Goal: Task Accomplishment & Management: Use online tool/utility

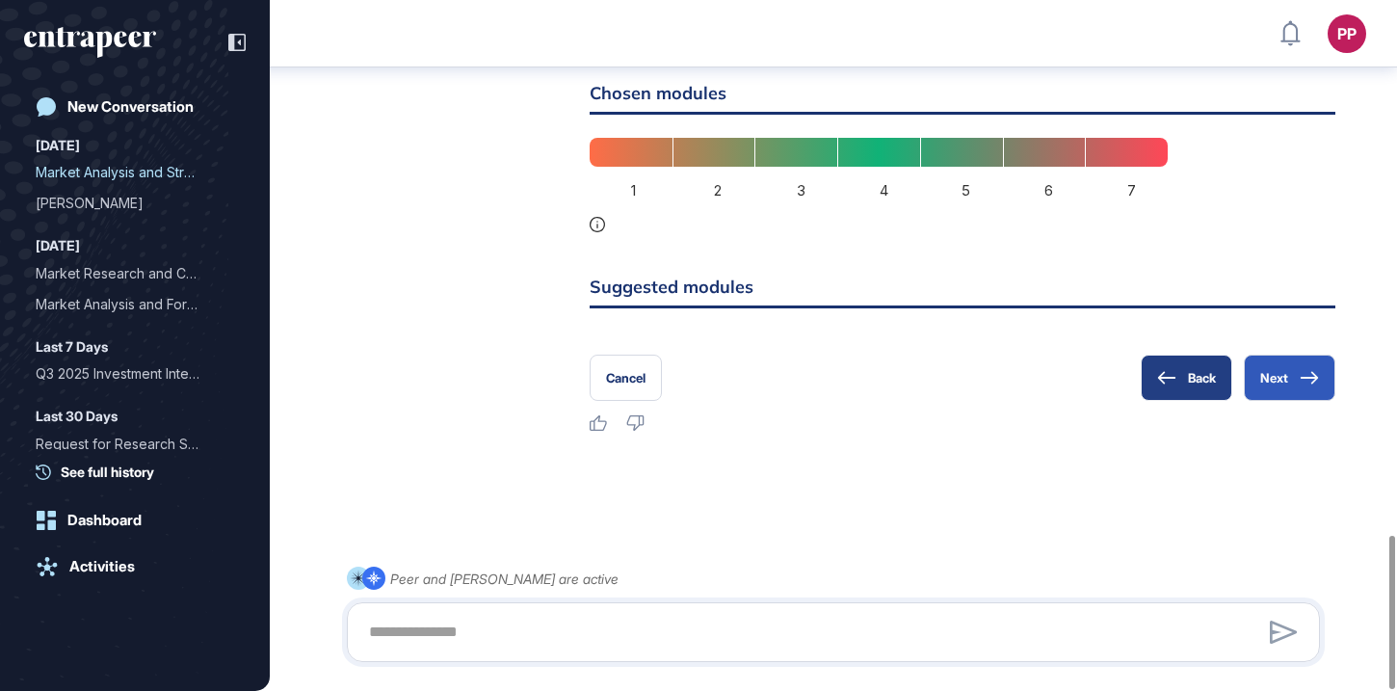
click at [1154, 385] on button "Back" at bounding box center [1187, 377] width 92 height 46
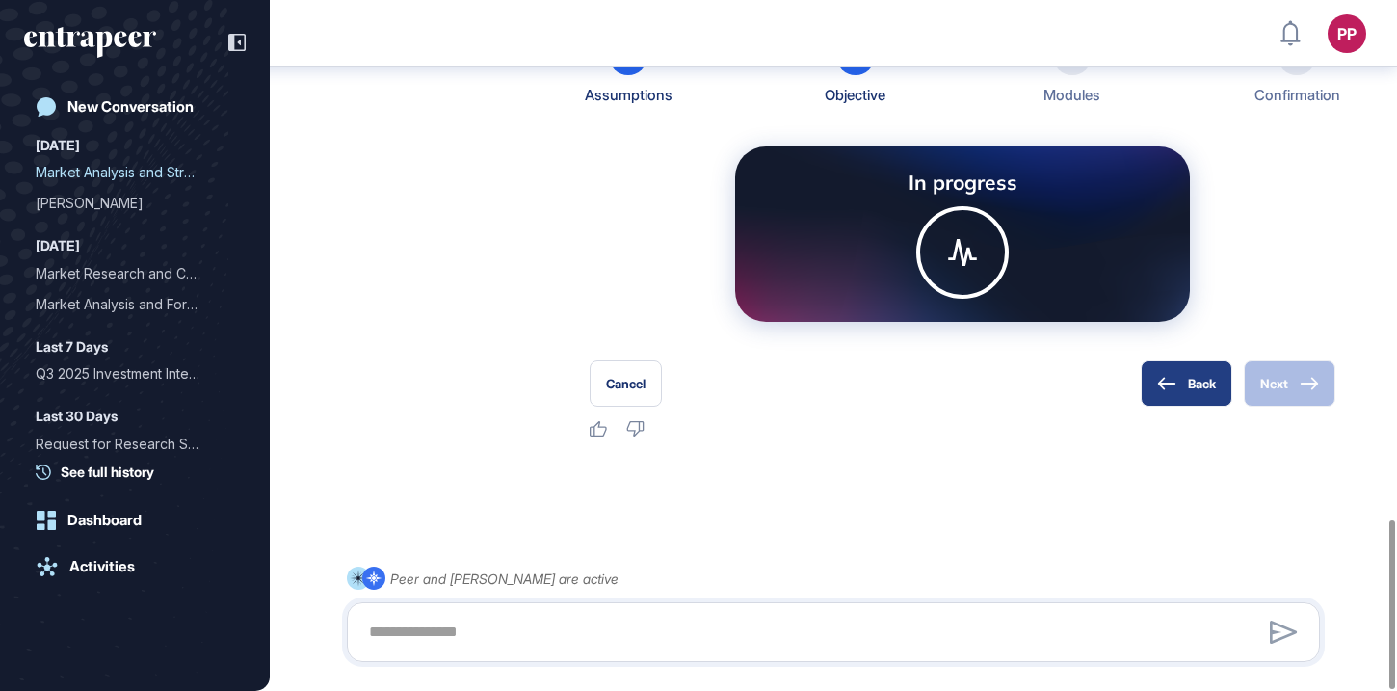
scroll to position [2119, 0]
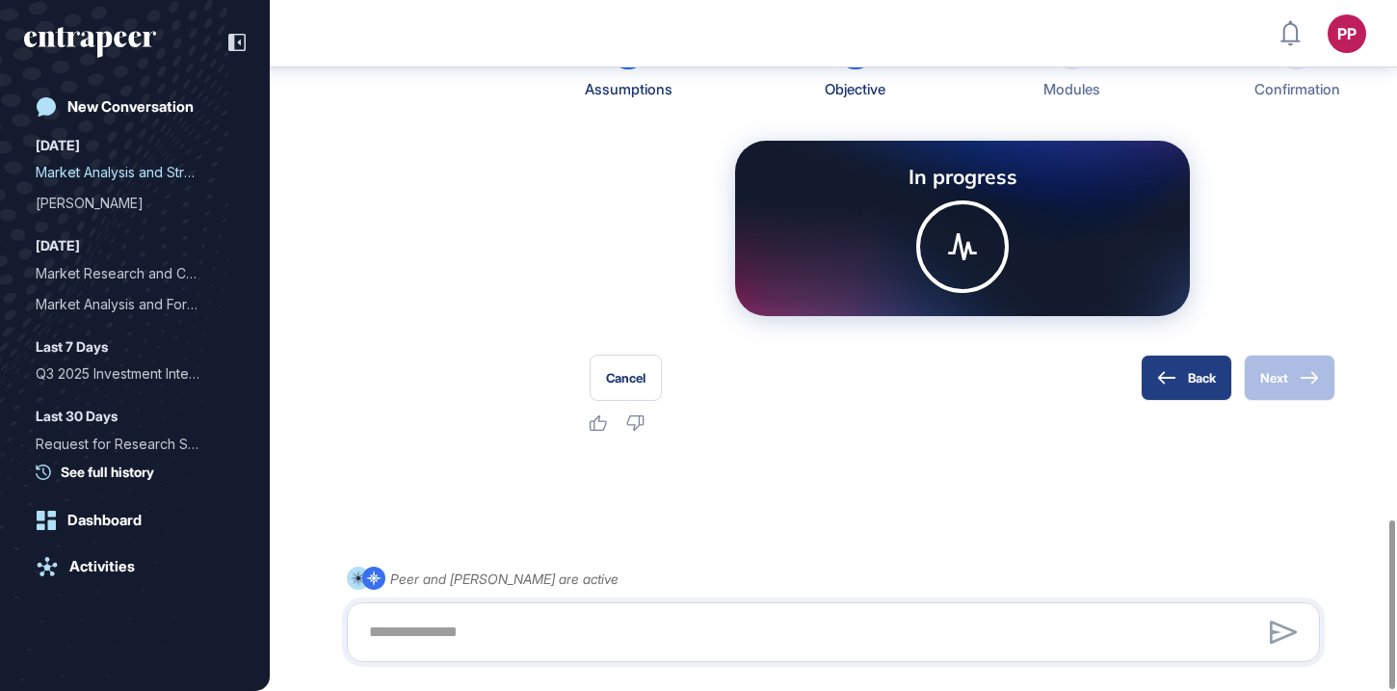
click at [1189, 370] on button "Back" at bounding box center [1187, 377] width 92 height 46
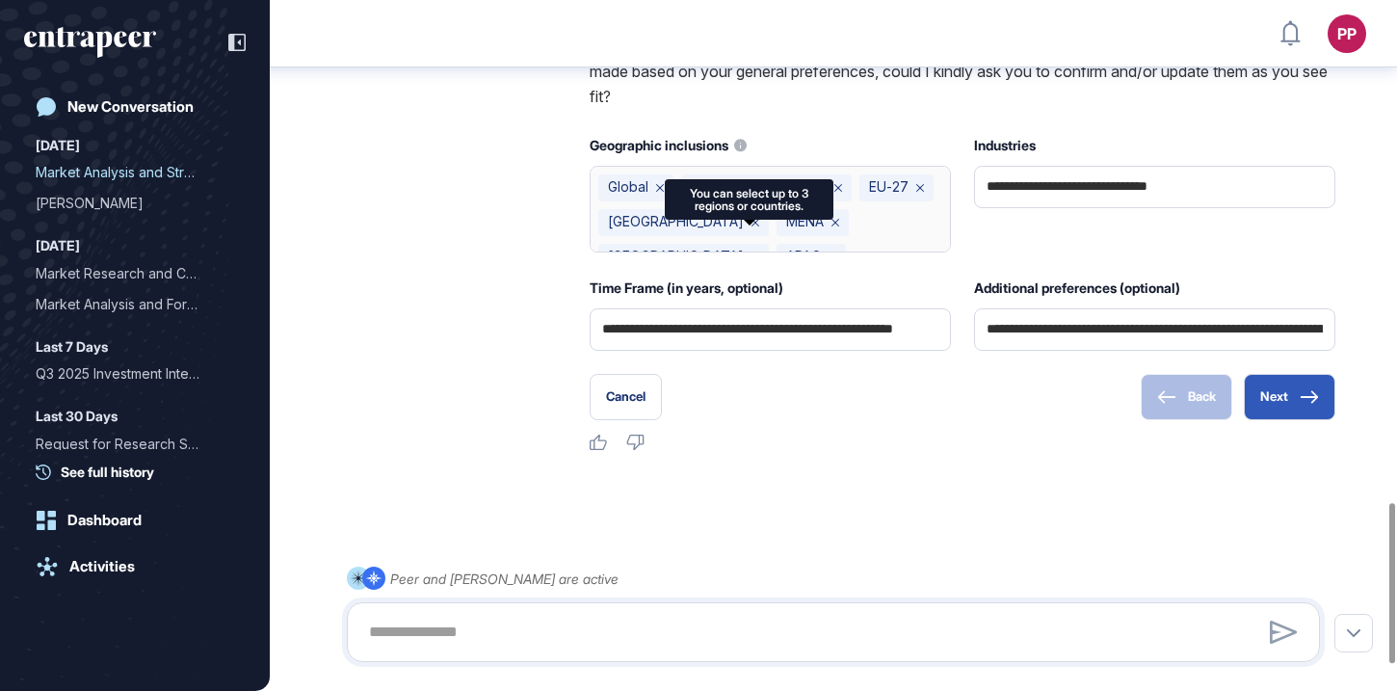
scroll to position [2221, 0]
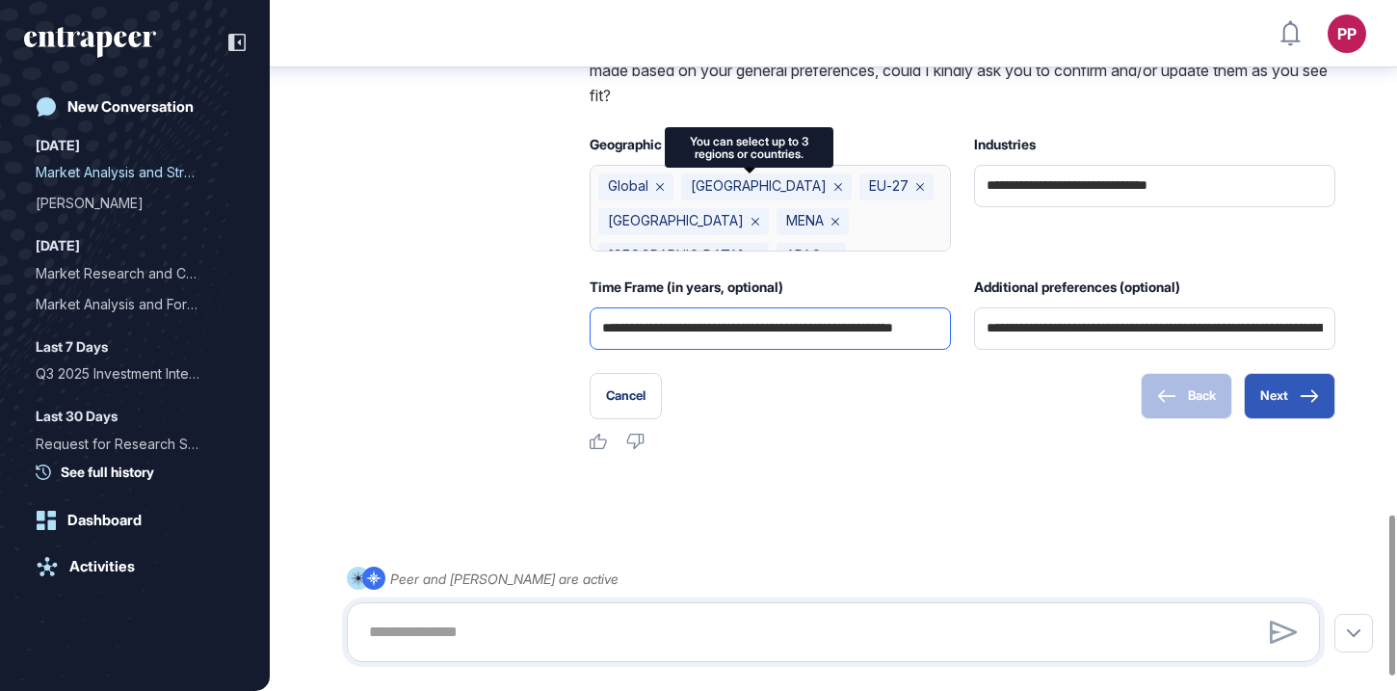
click at [755, 349] on input "**********" at bounding box center [770, 328] width 336 height 40
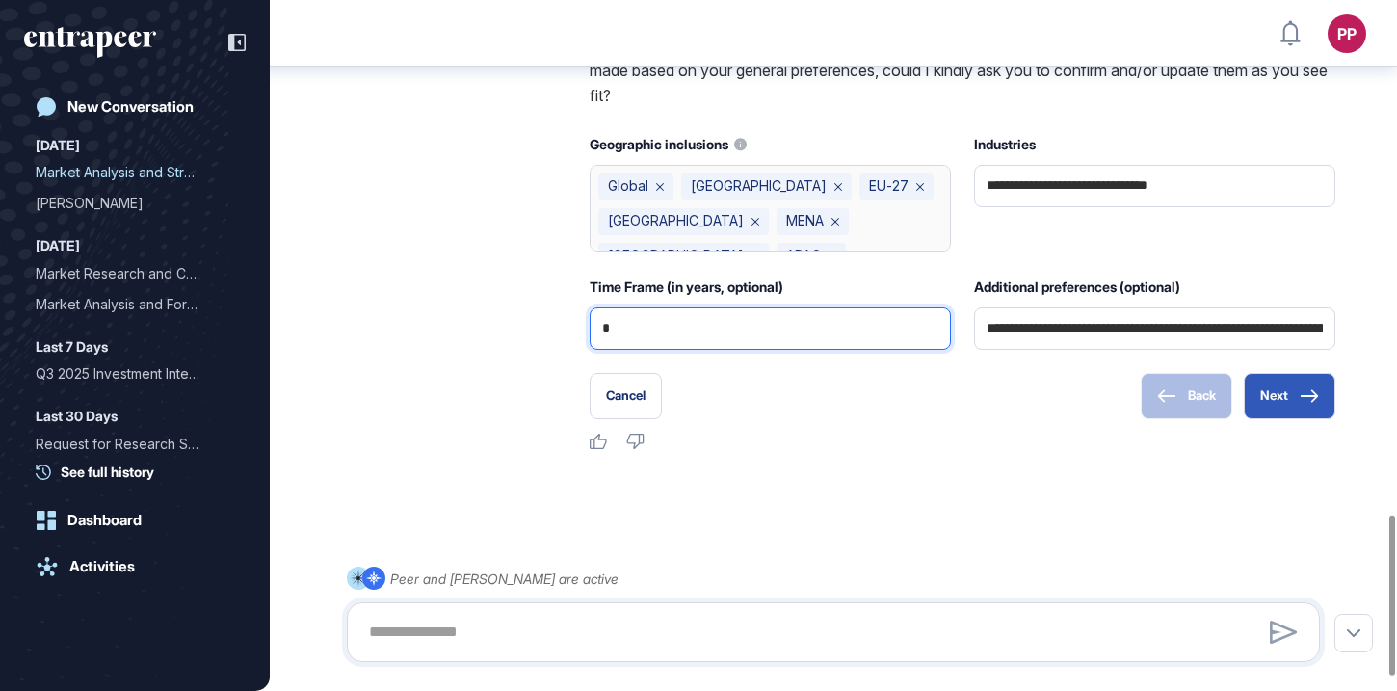
type input "*"
click at [926, 451] on div "**********" at bounding box center [963, 112] width 746 height 678
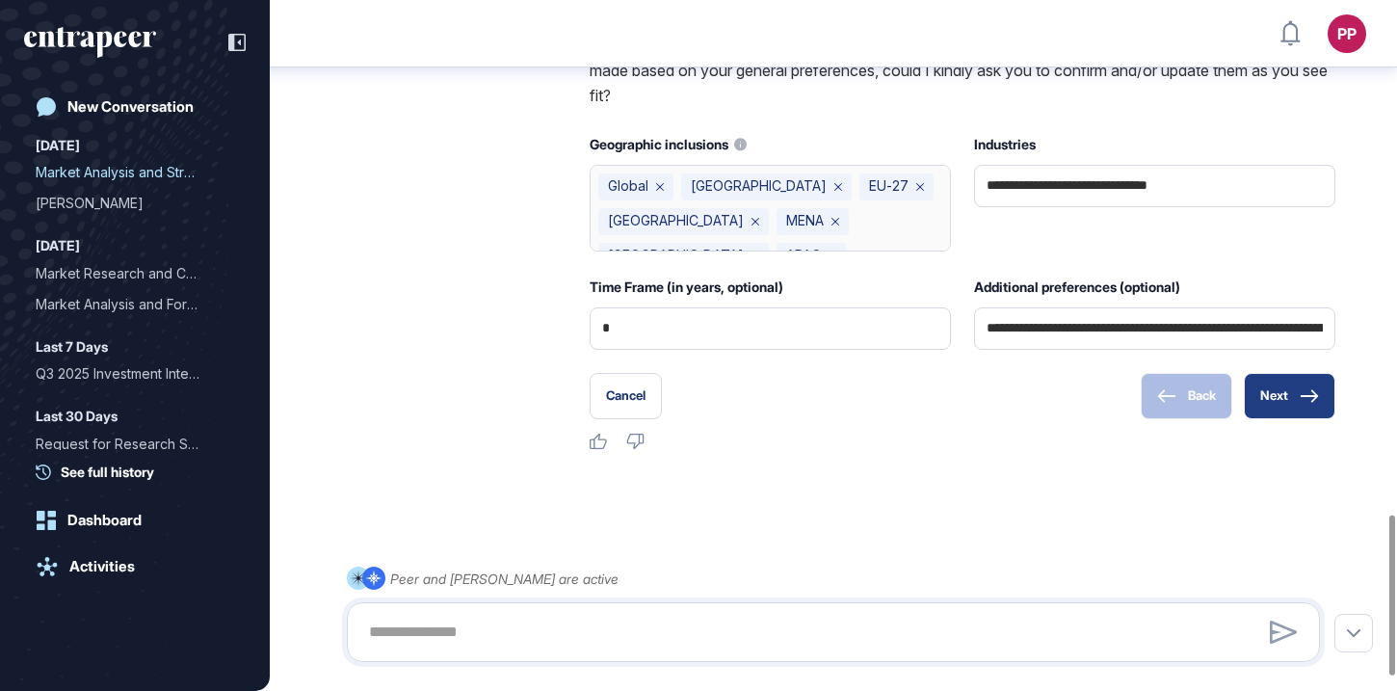
click at [1309, 419] on button "Next" at bounding box center [1290, 396] width 92 height 46
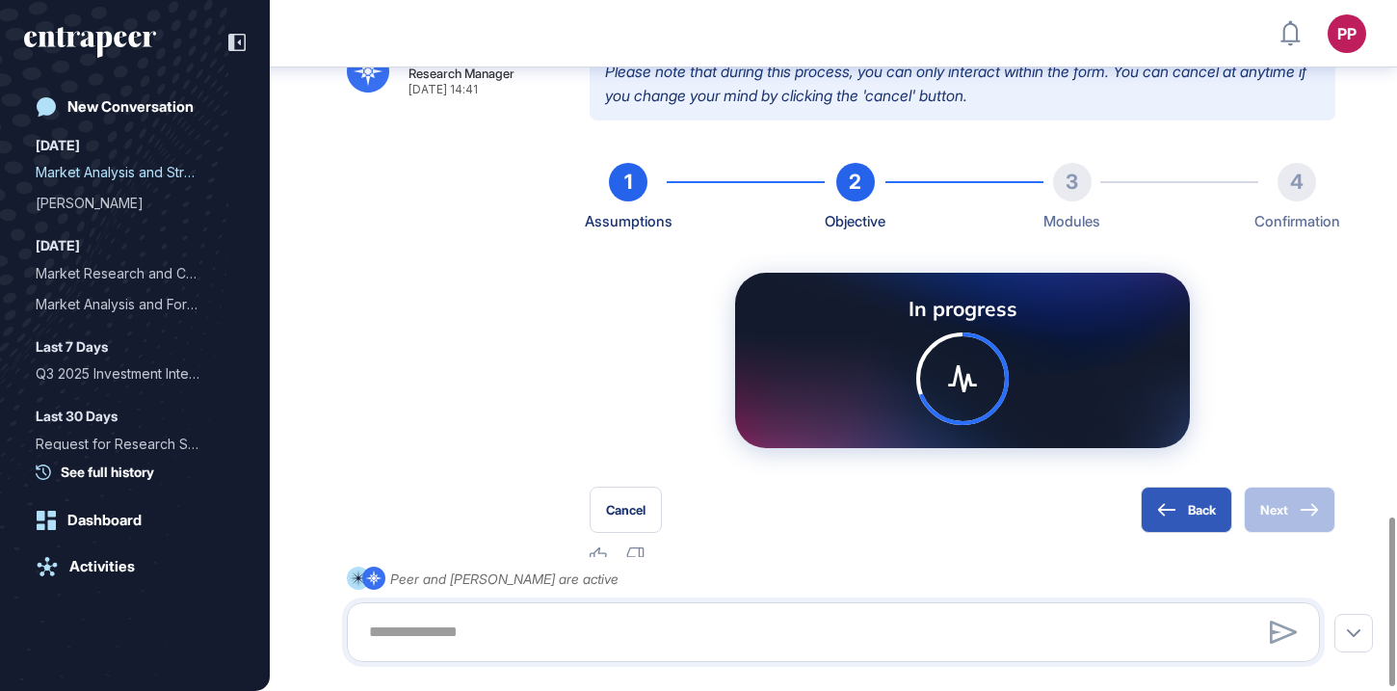
scroll to position [2108, 0]
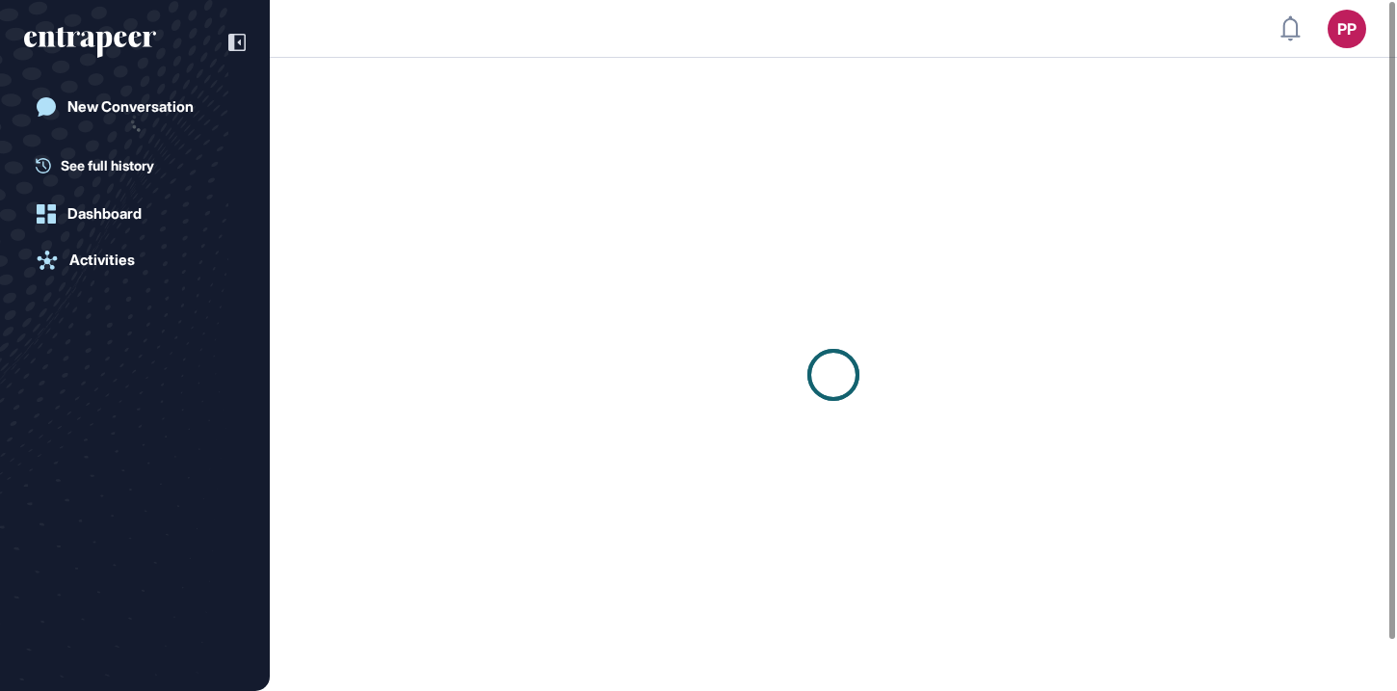
scroll to position [1, 1]
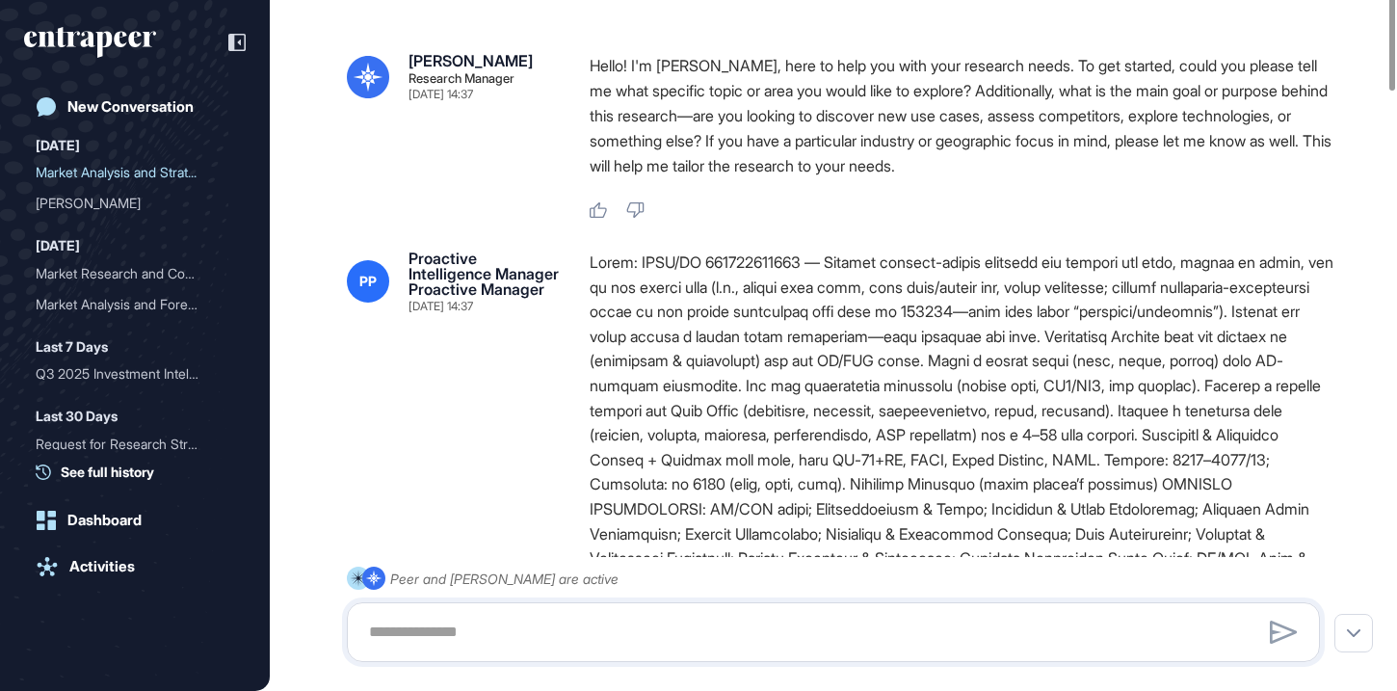
type input "**********"
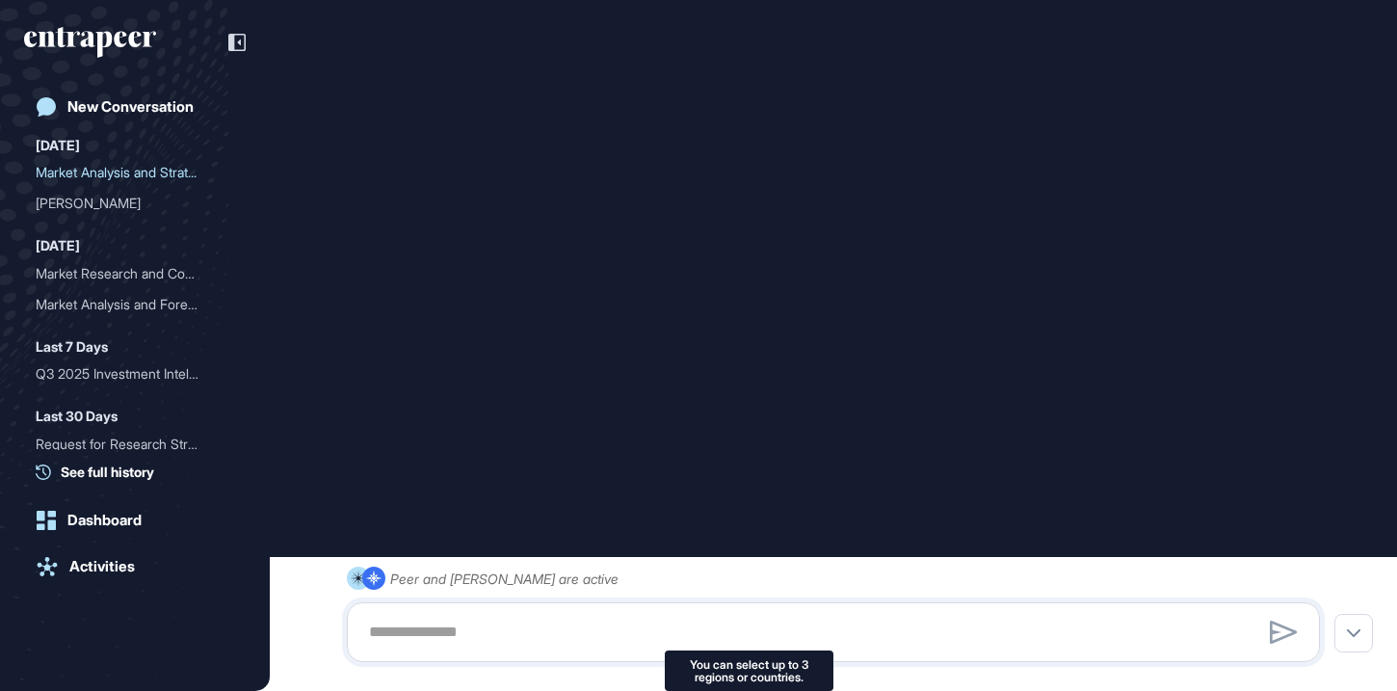
scroll to position [1698, 0]
click at [119, 99] on div "New Conversation" at bounding box center [130, 106] width 126 height 17
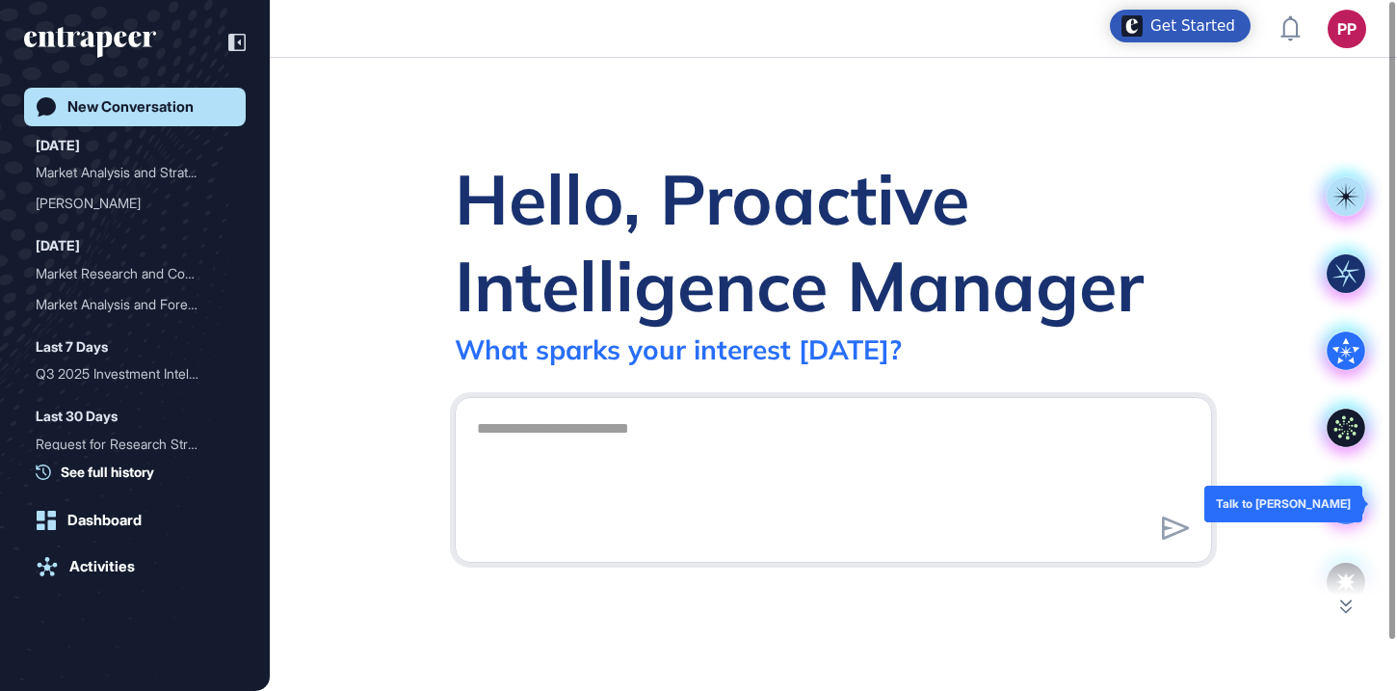
click at [1351, 494] on icon at bounding box center [1345, 504] width 39 height 39
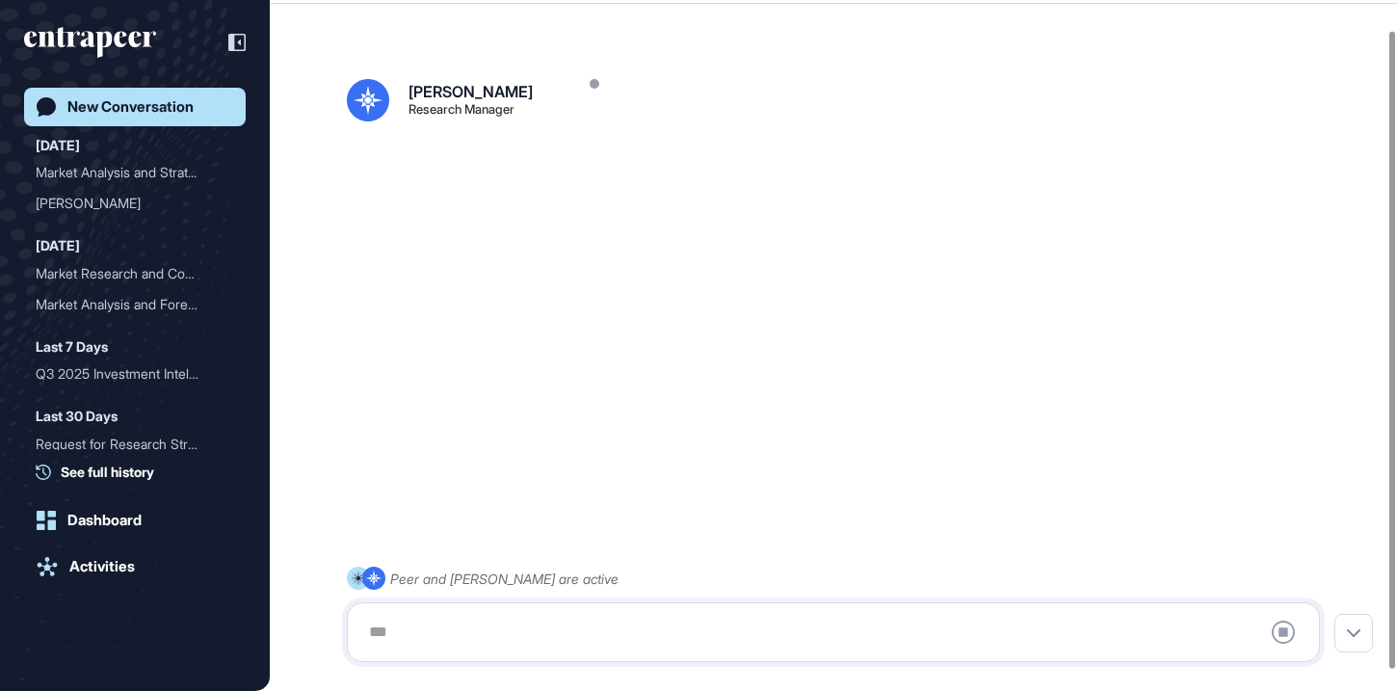
scroll to position [54, 0]
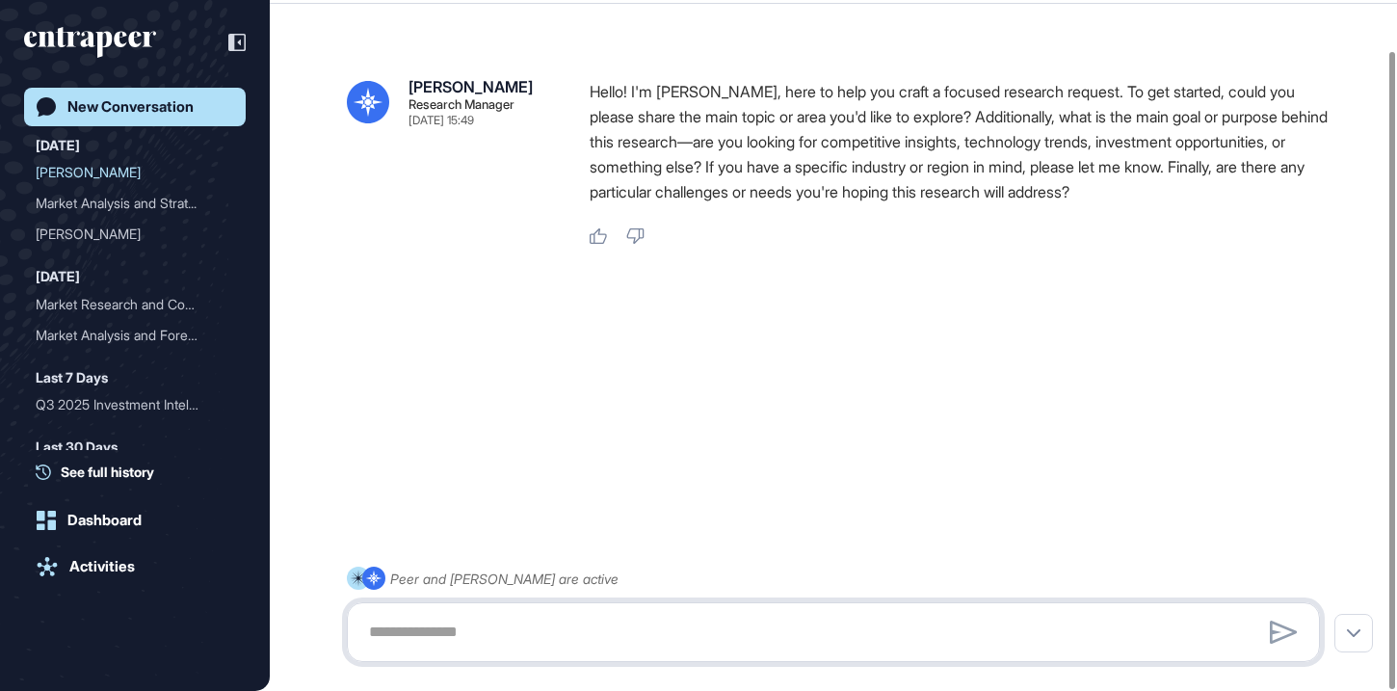
click at [813, 640] on textarea at bounding box center [833, 632] width 952 height 39
paste textarea "**********"
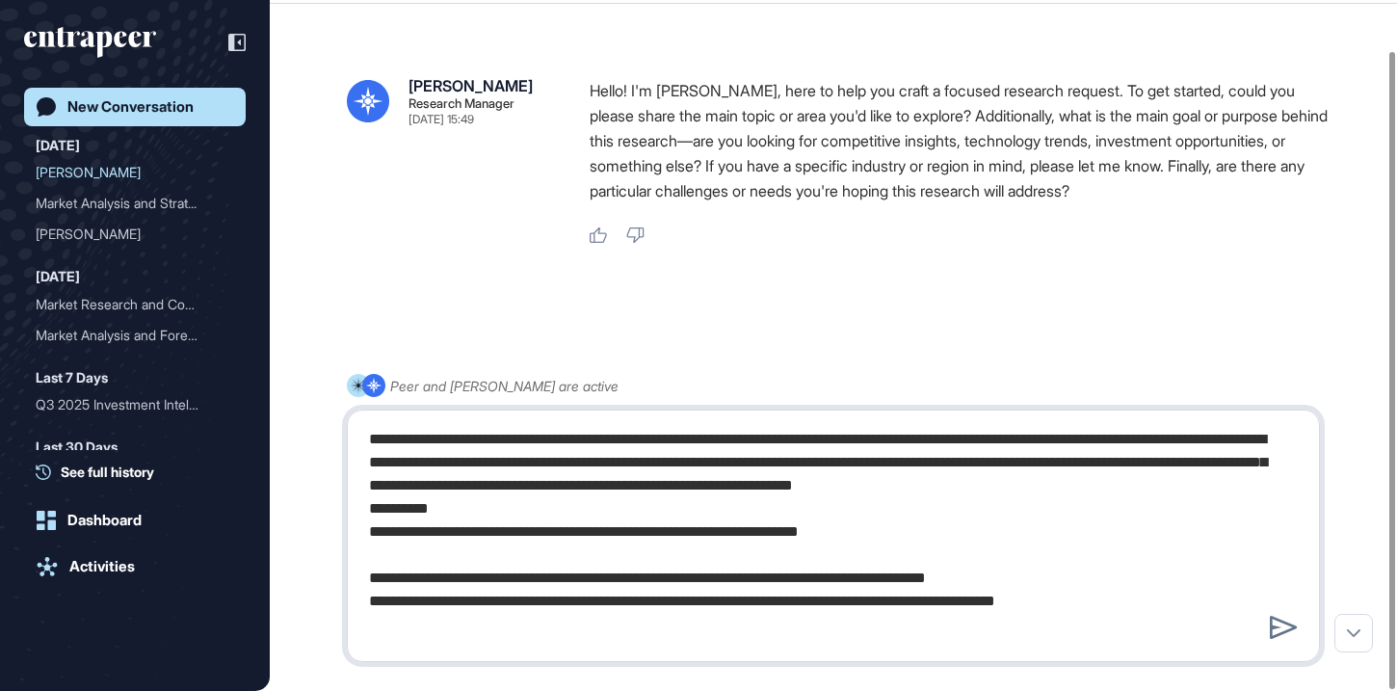
scroll to position [953, 0]
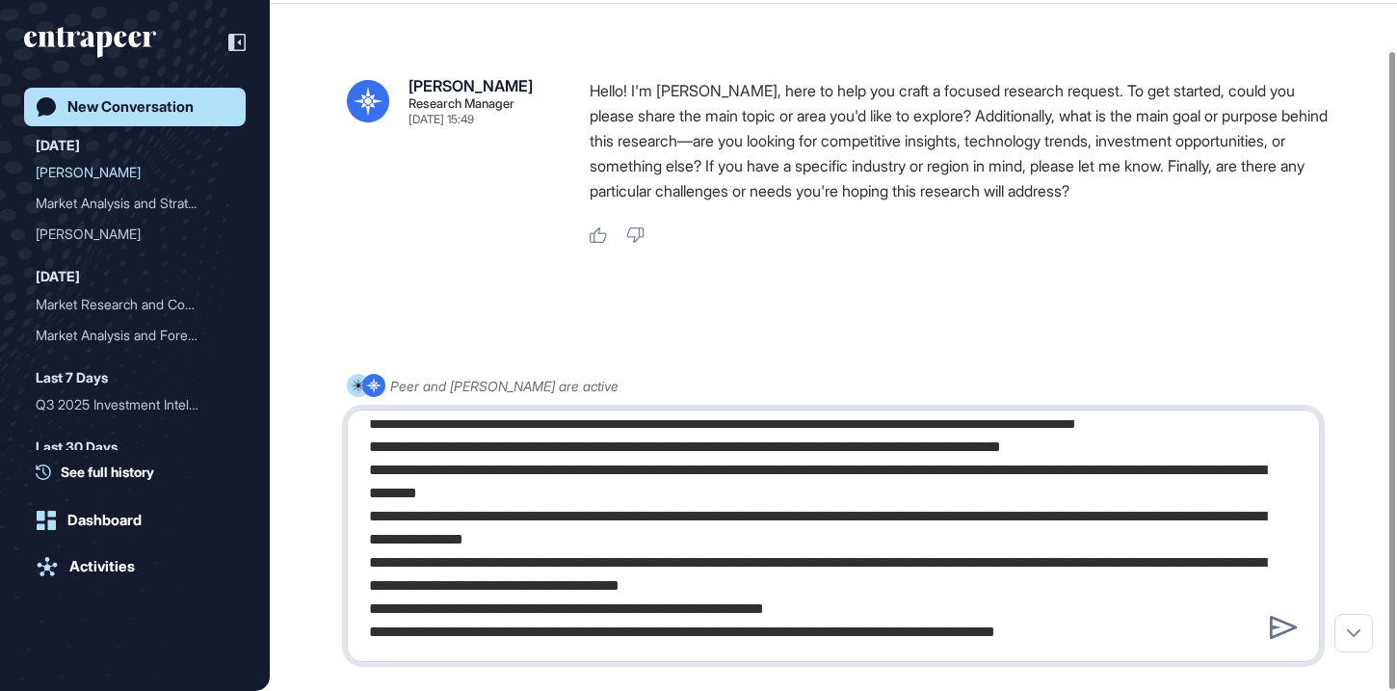
type textarea "**********"
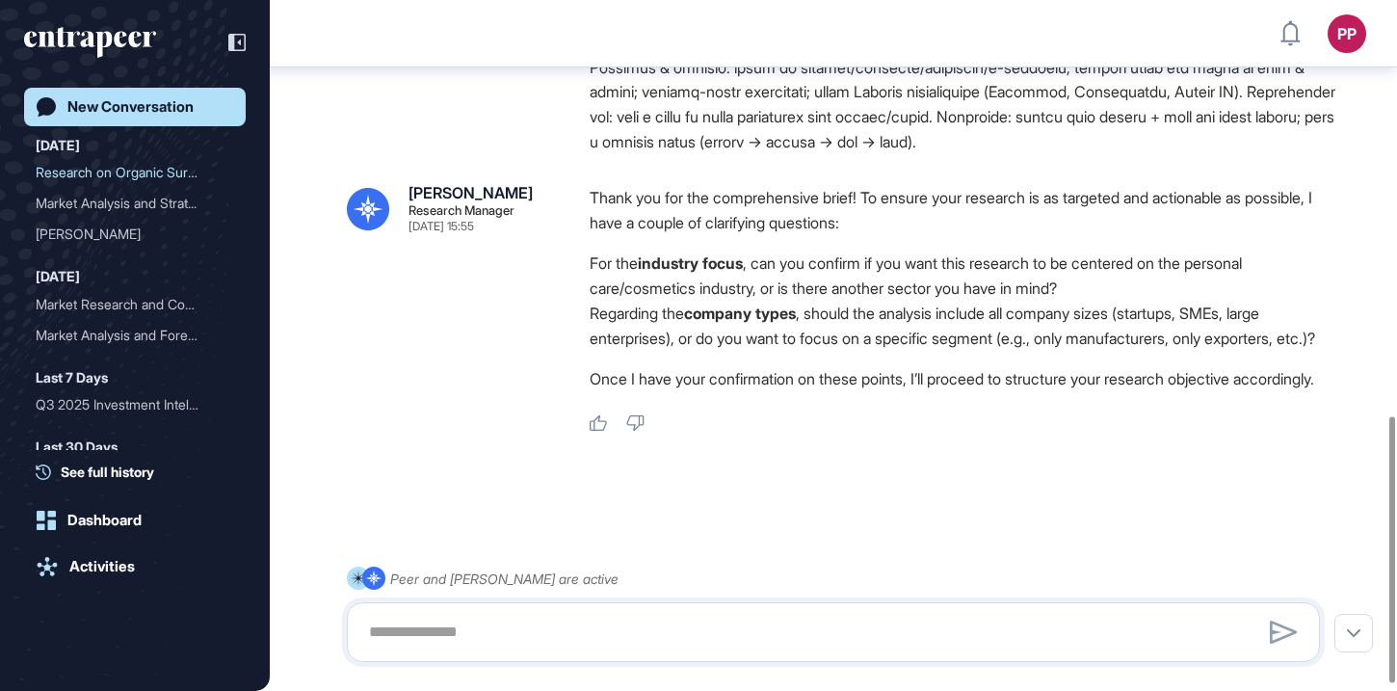
scroll to position [1086, 0]
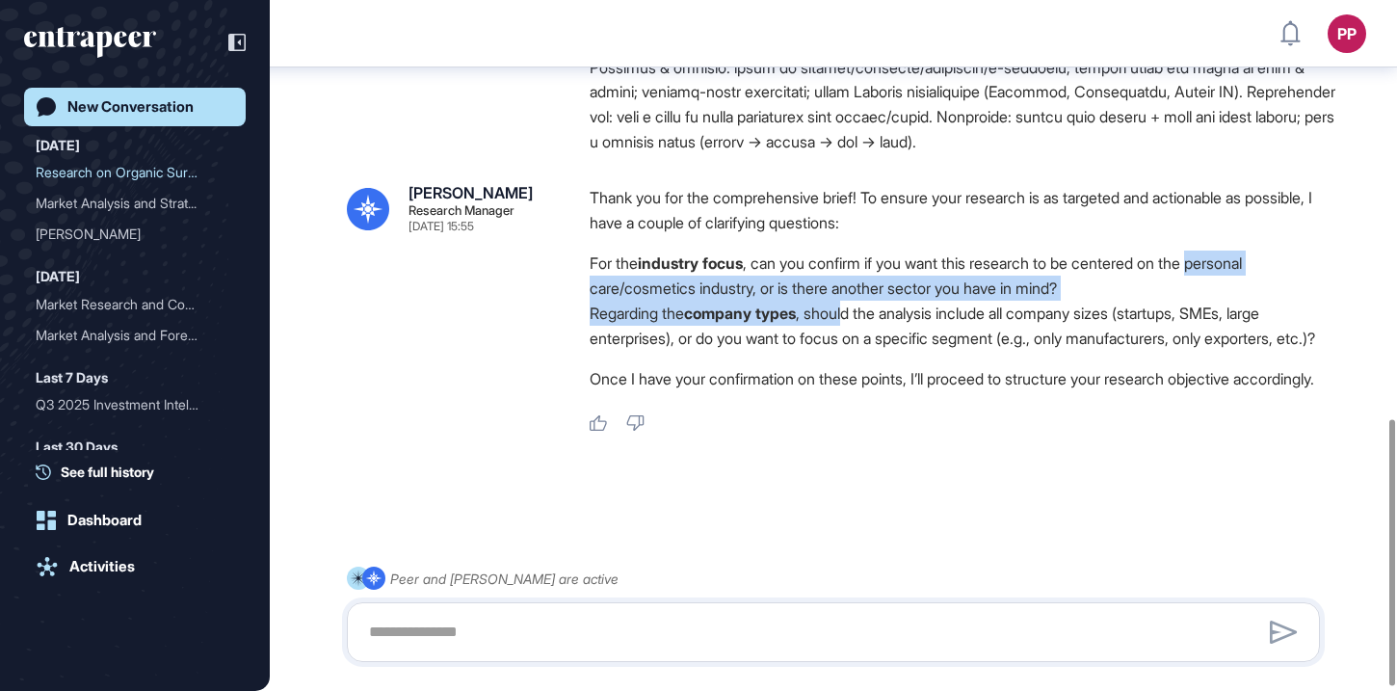
drag, startPoint x: 1225, startPoint y: 221, endPoint x: 859, endPoint y: 260, distance: 368.2
click at [859, 260] on ol "For the industry focus , can you confirm if you want this research to be center…" at bounding box center [963, 300] width 746 height 100
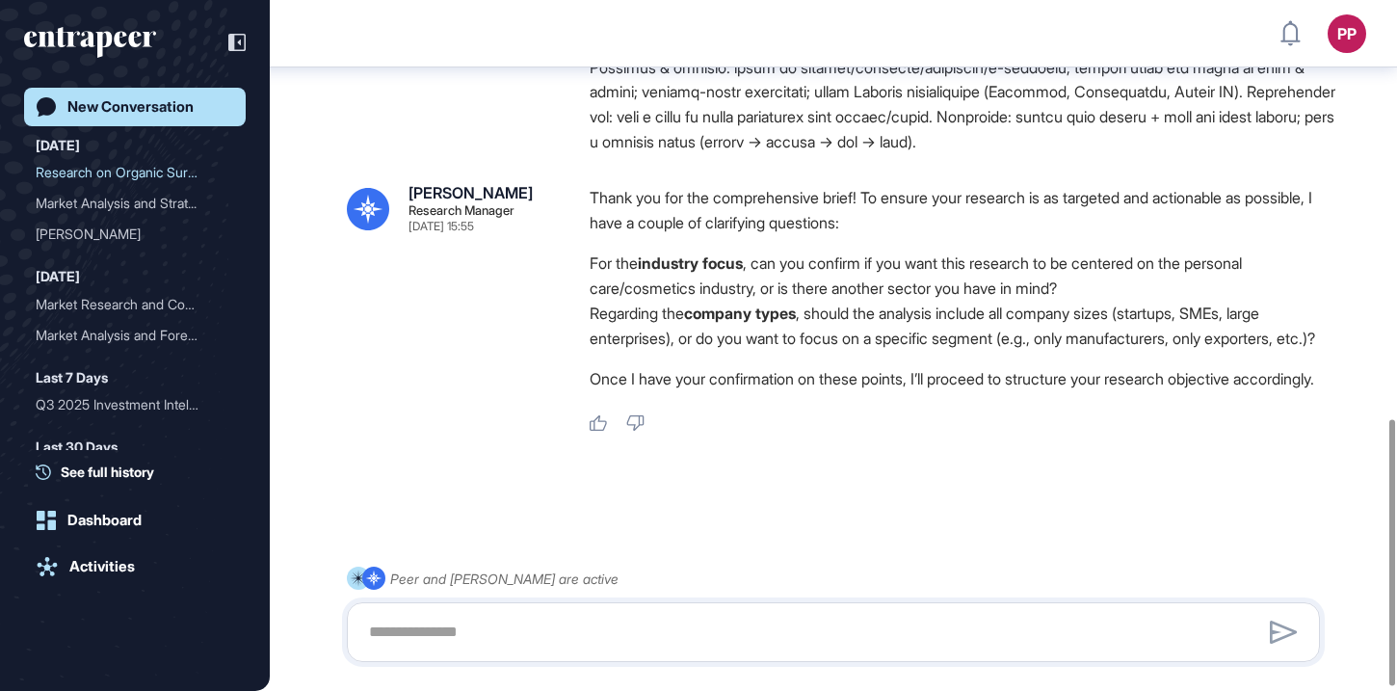
click at [863, 252] on li "For the industry focus , can you confirm if you want this research to be center…" at bounding box center [963, 275] width 746 height 50
drag, startPoint x: 1224, startPoint y: 219, endPoint x: 762, endPoint y: 249, distance: 463.3
click at [762, 250] on li "For the industry focus , can you confirm if you want this research to be center…" at bounding box center [963, 275] width 746 height 50
copy li "personal care/cosmetics industry"
click at [630, 615] on textarea at bounding box center [833, 632] width 952 height 39
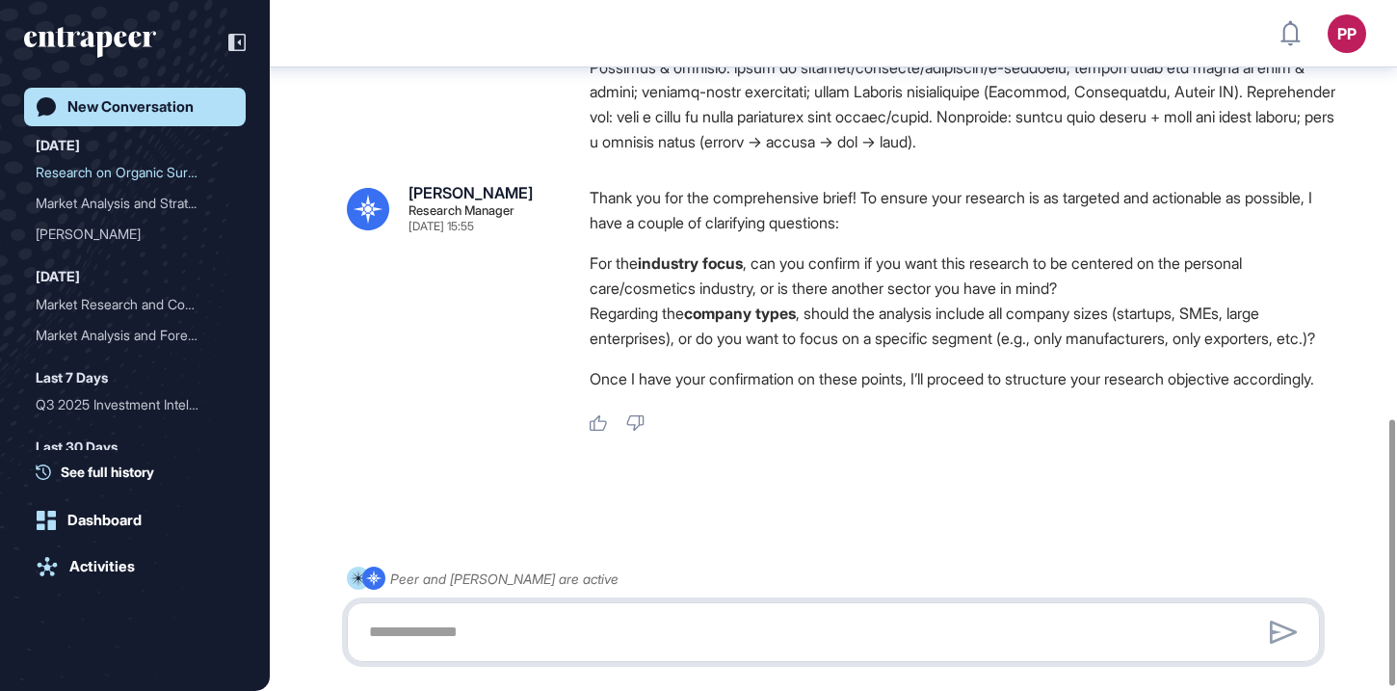
paste textarea "**********"
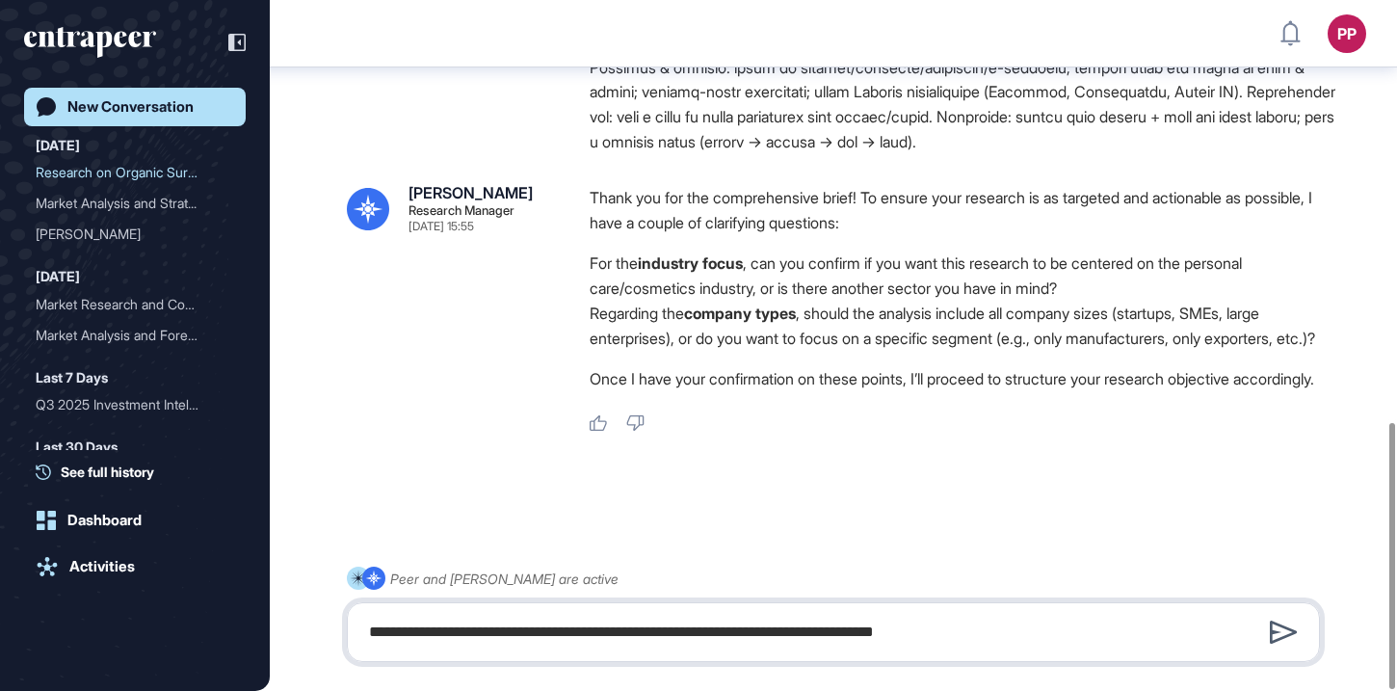
type textarea "**********"
click at [1274, 630] on icon at bounding box center [1284, 631] width 28 height 23
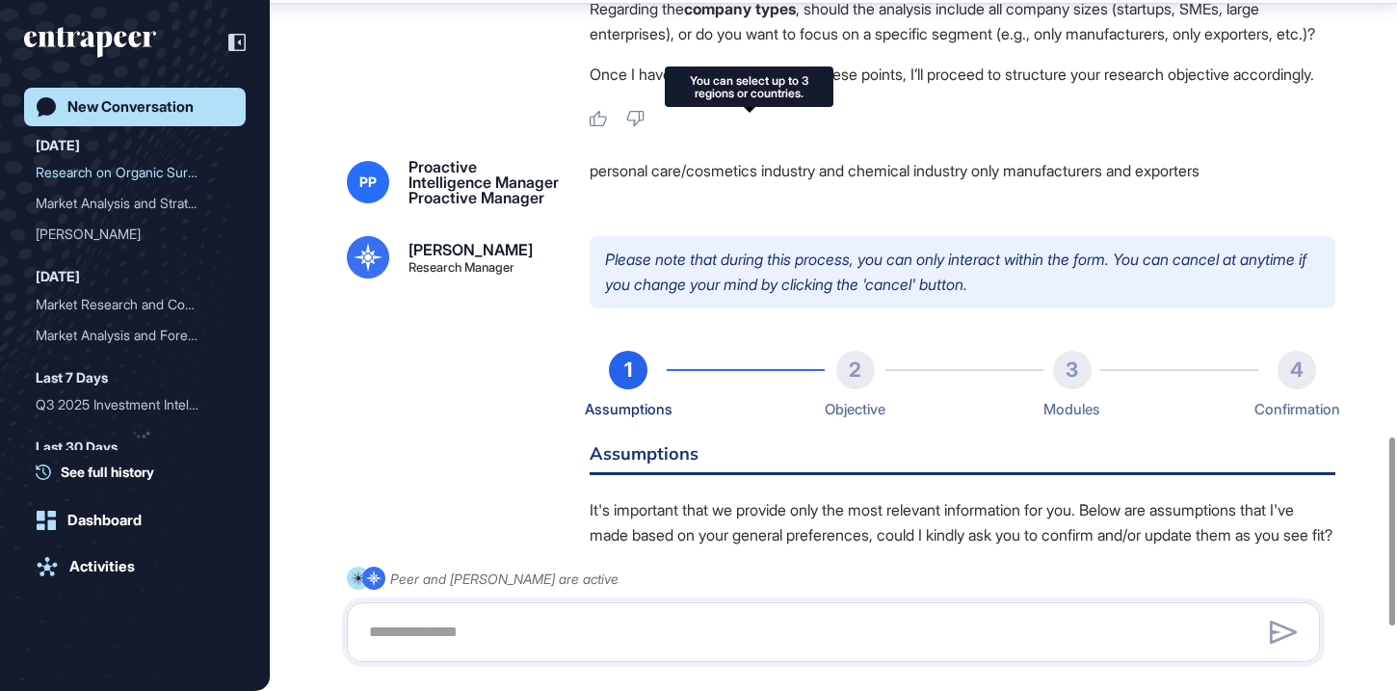
scroll to position [0, 0]
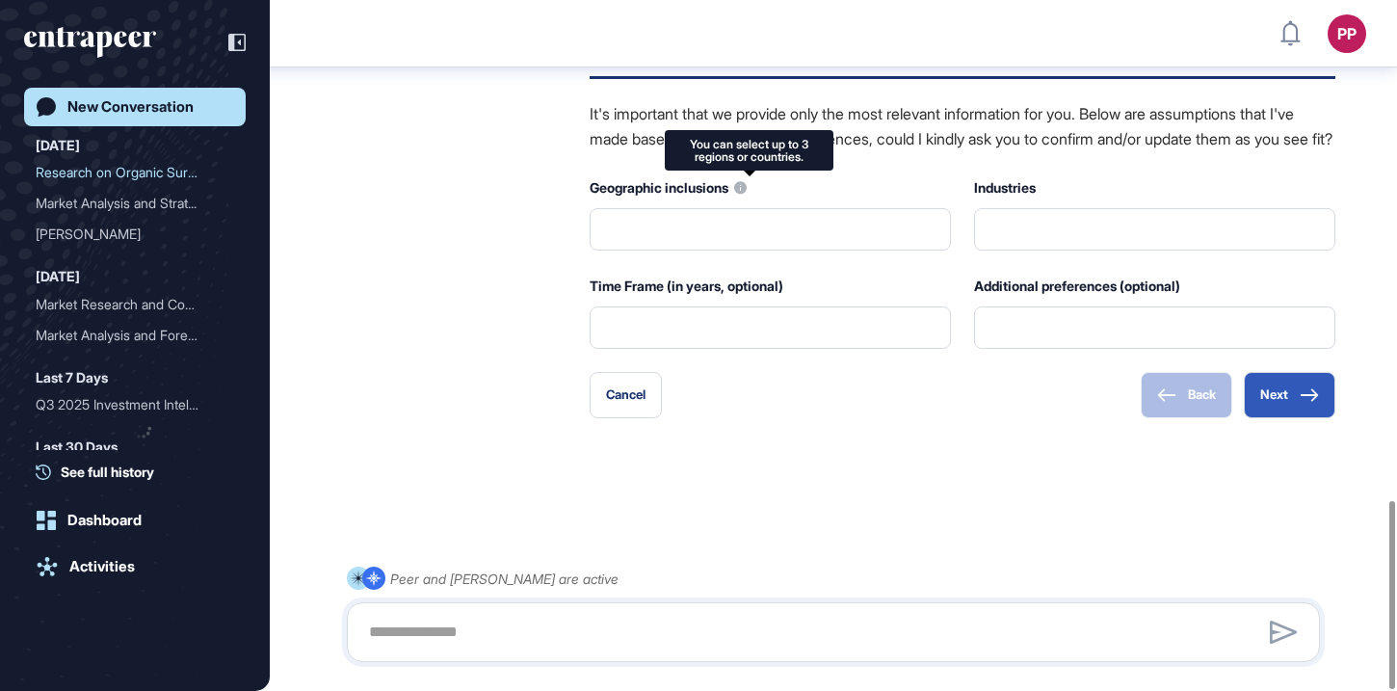
type input "**********"
type input "**"
type input "**********"
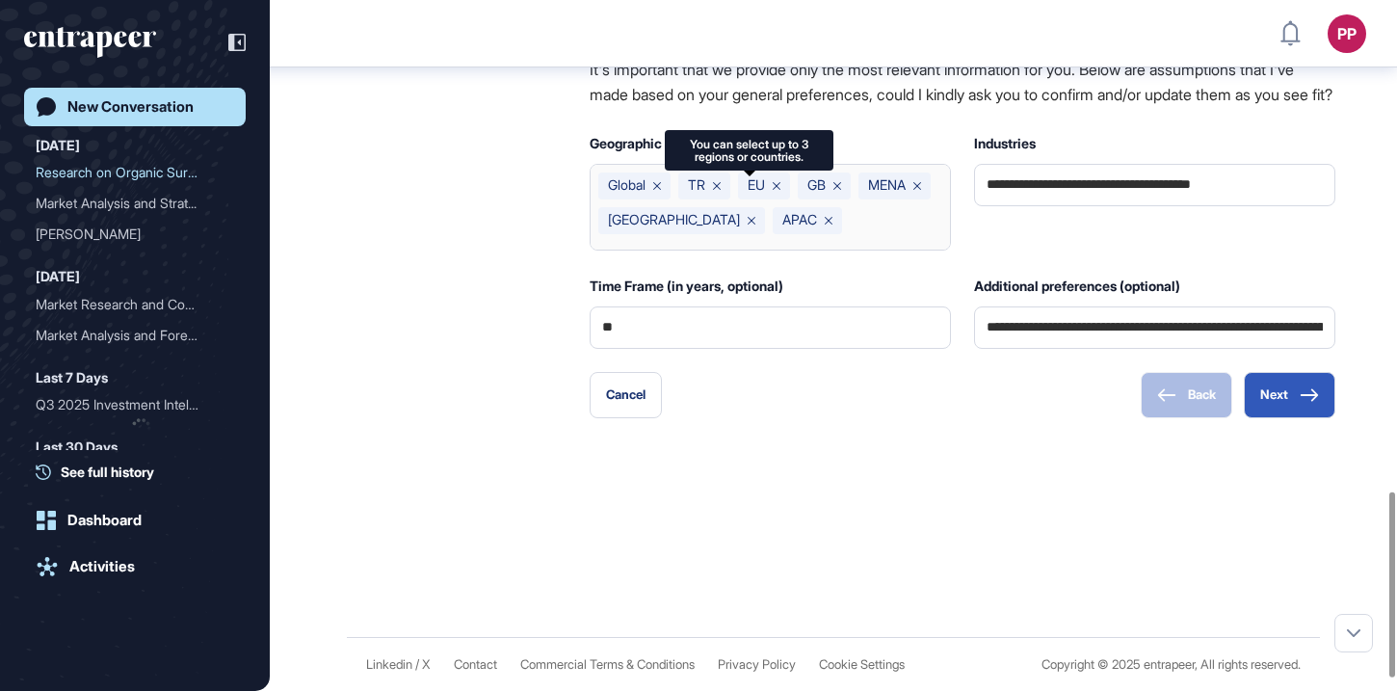
scroll to position [1850, 0]
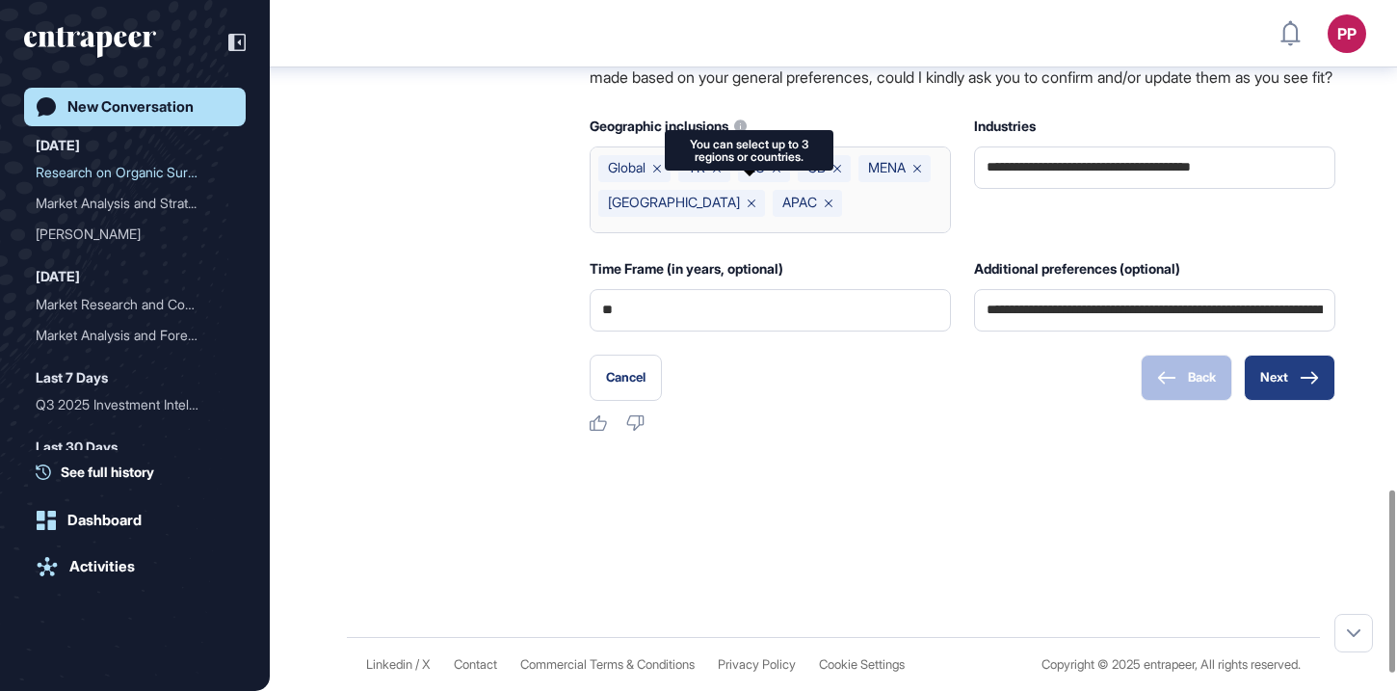
click at [1306, 384] on icon at bounding box center [1308, 377] width 19 height 13
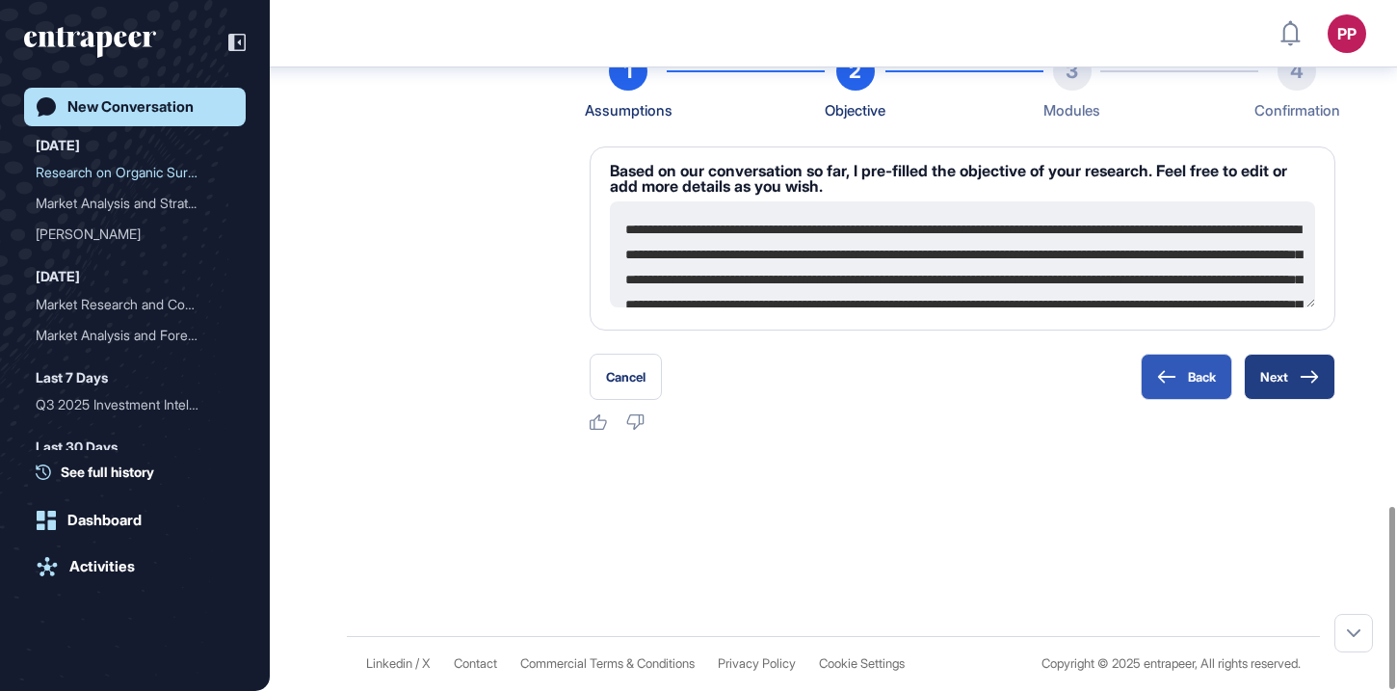
scroll to position [1728, 0]
click at [1293, 381] on button "Next" at bounding box center [1290, 377] width 92 height 46
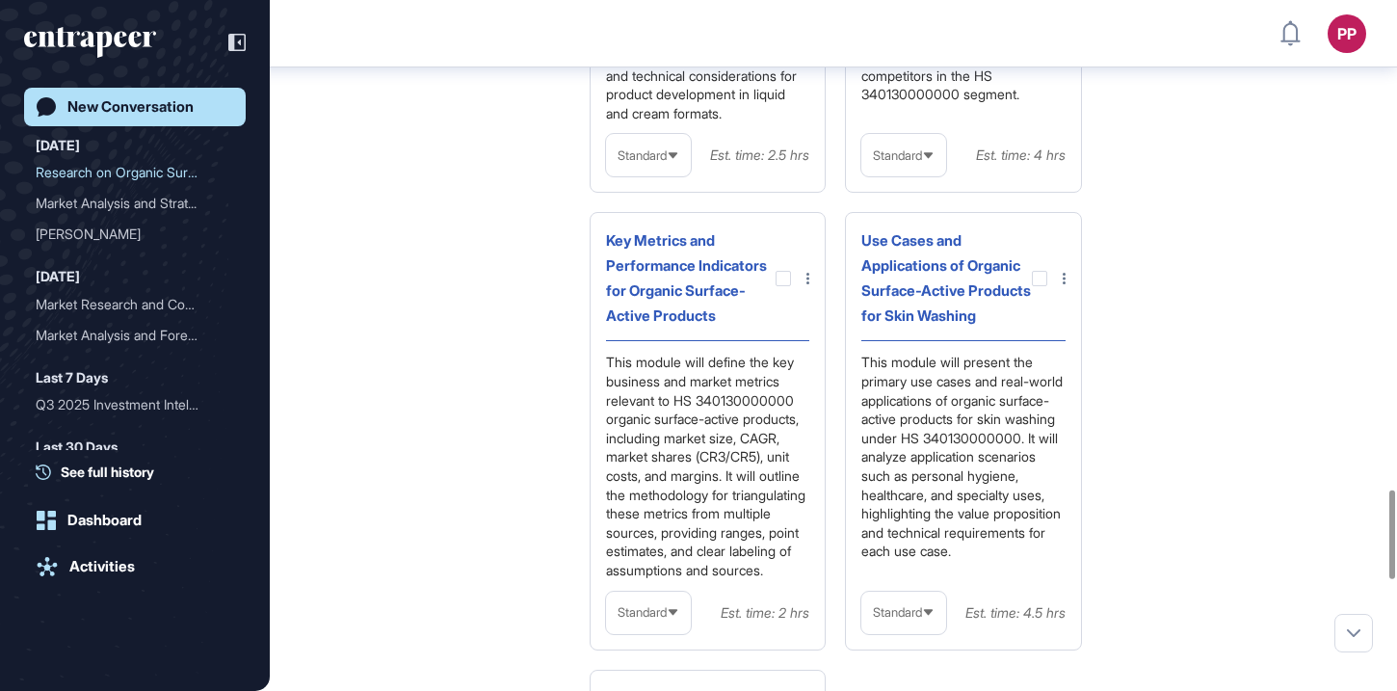
scroll to position [3807, 0]
click at [781, 284] on div at bounding box center [782, 276] width 15 height 15
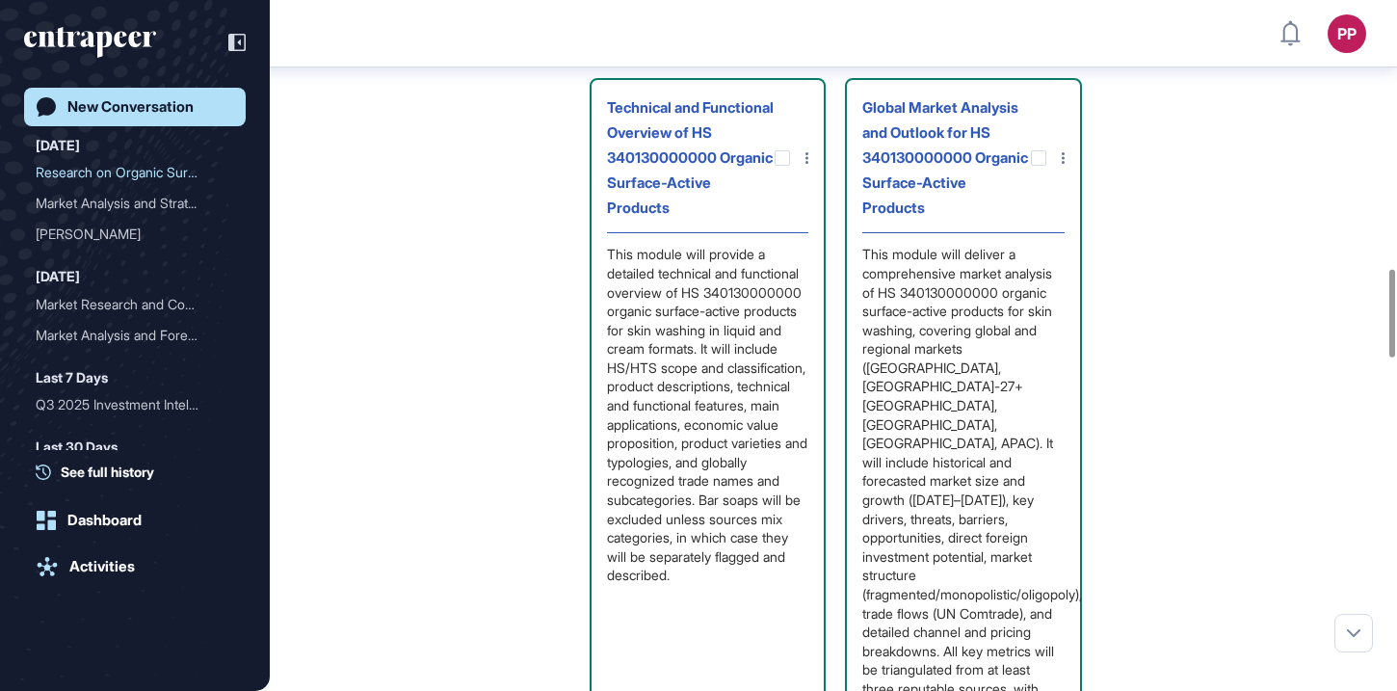
scroll to position [2144, 0]
click at [0, 0] on icon at bounding box center [0, 0] width 0 height 0
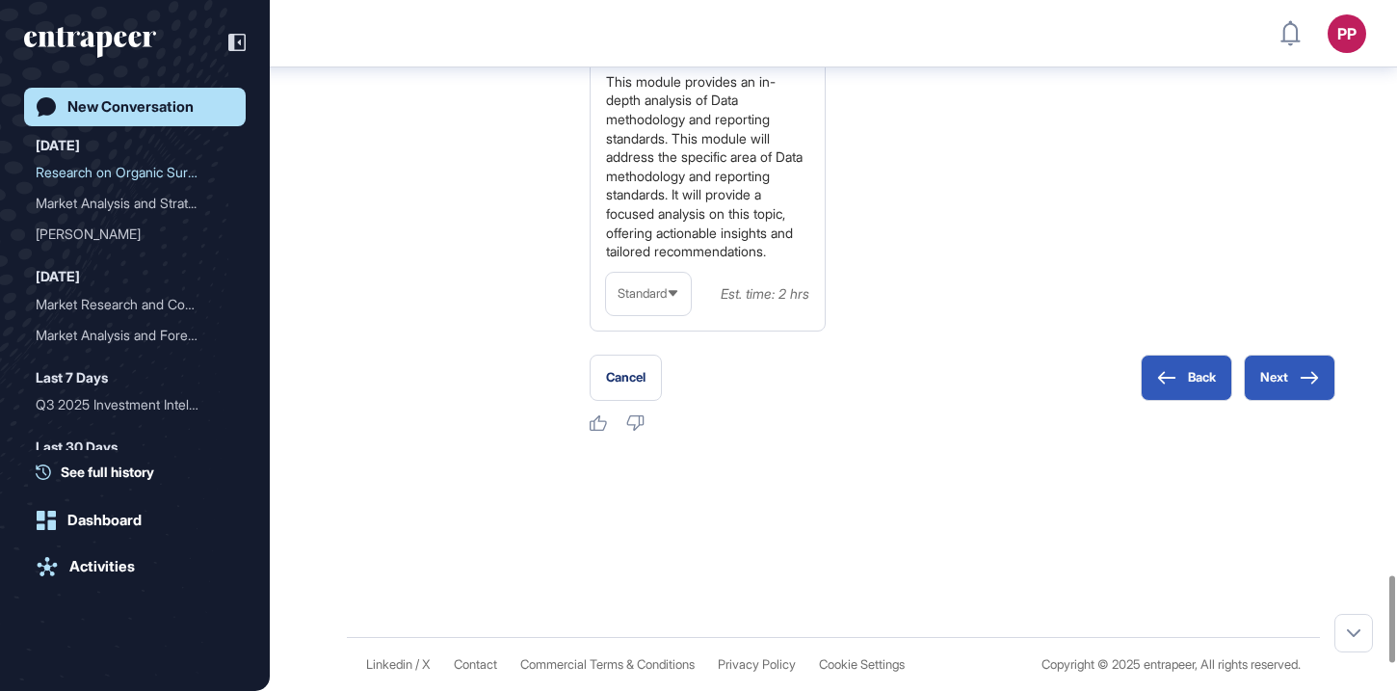
scroll to position [4791, 0]
click at [1308, 381] on icon at bounding box center [1308, 377] width 19 height 13
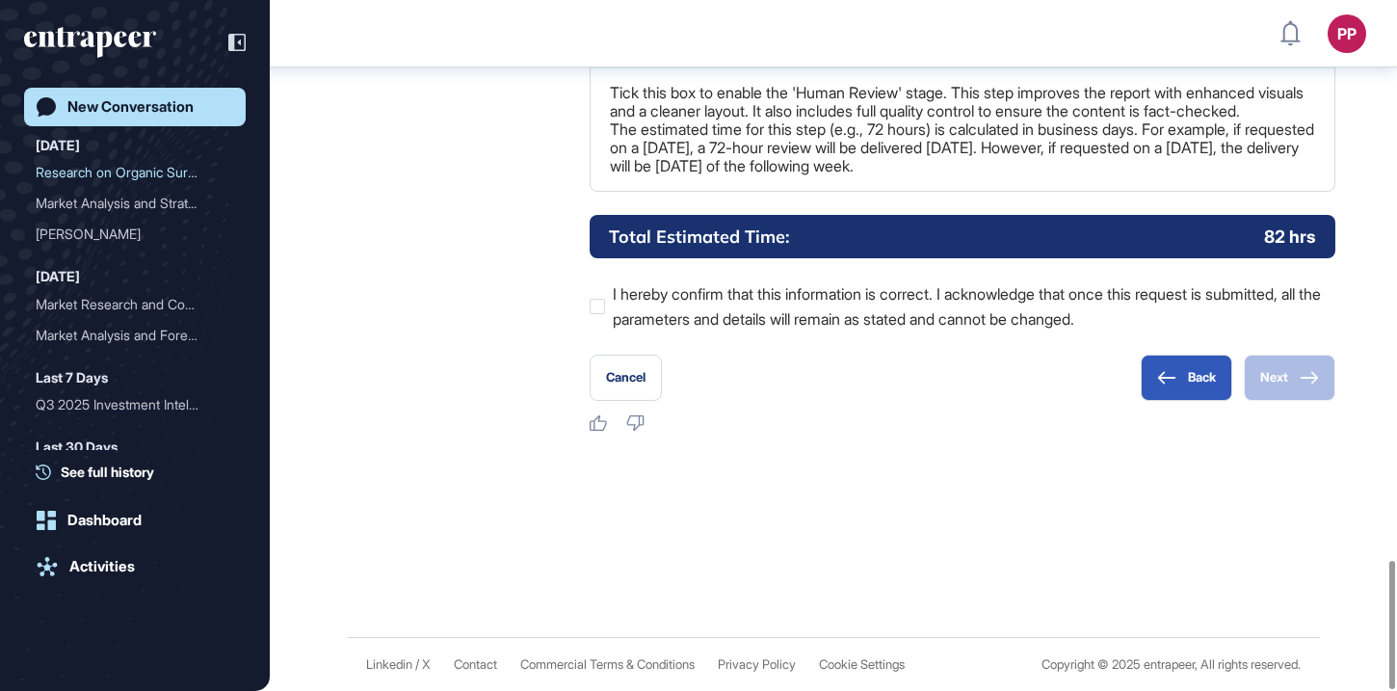
scroll to position [3021, 0]
click at [601, 310] on div at bounding box center [597, 306] width 15 height 15
click at [1300, 374] on icon at bounding box center [1308, 377] width 19 height 13
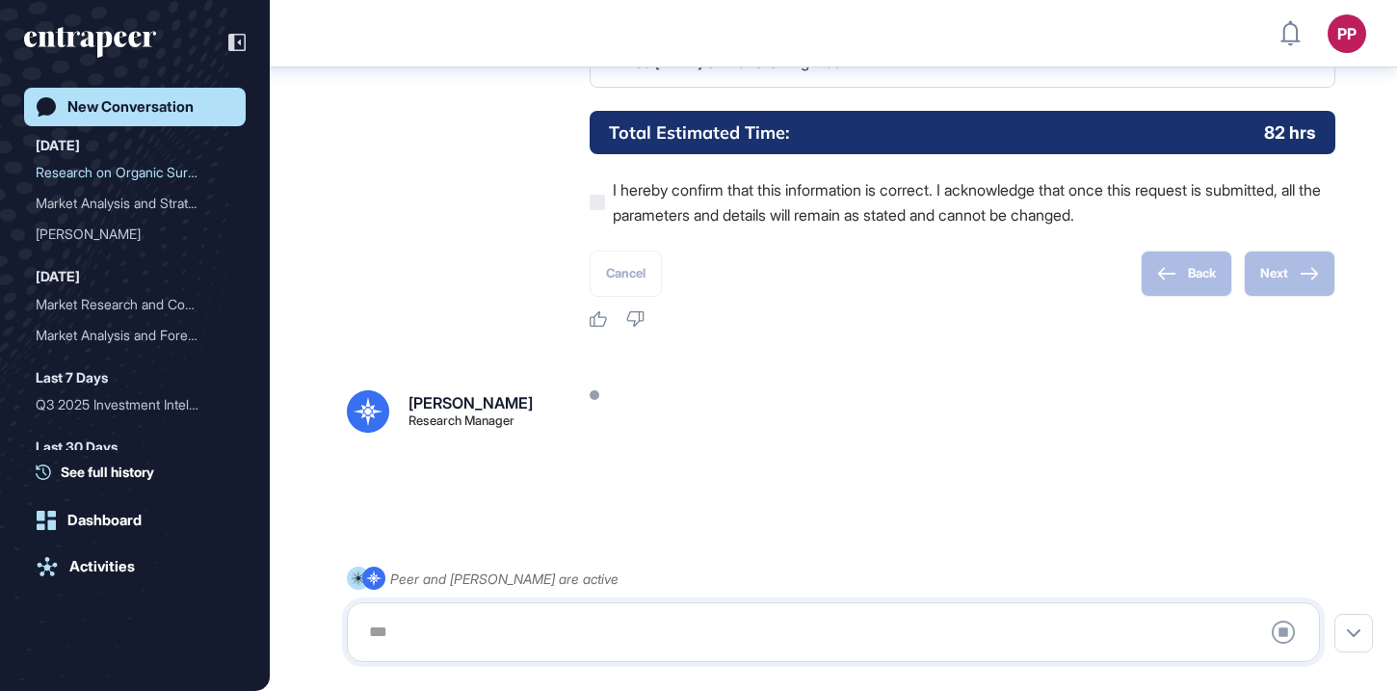
scroll to position [3125, 0]
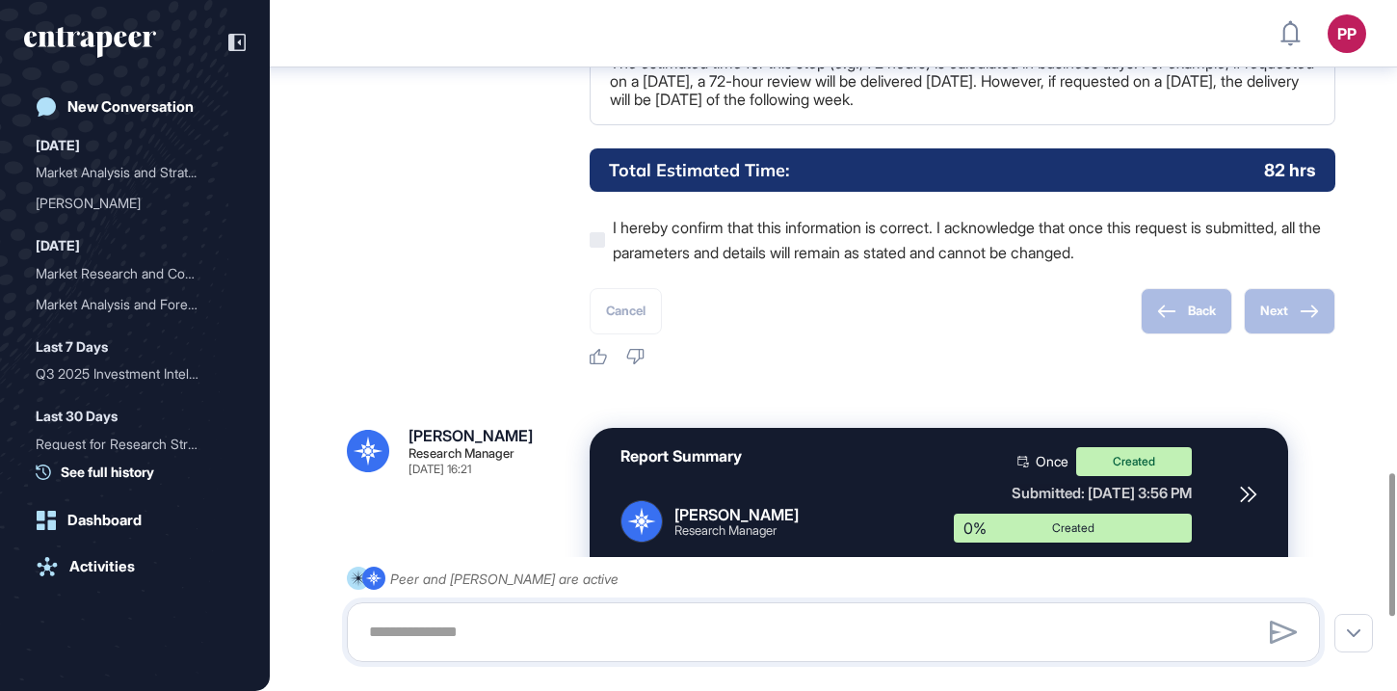
scroll to position [2277, 0]
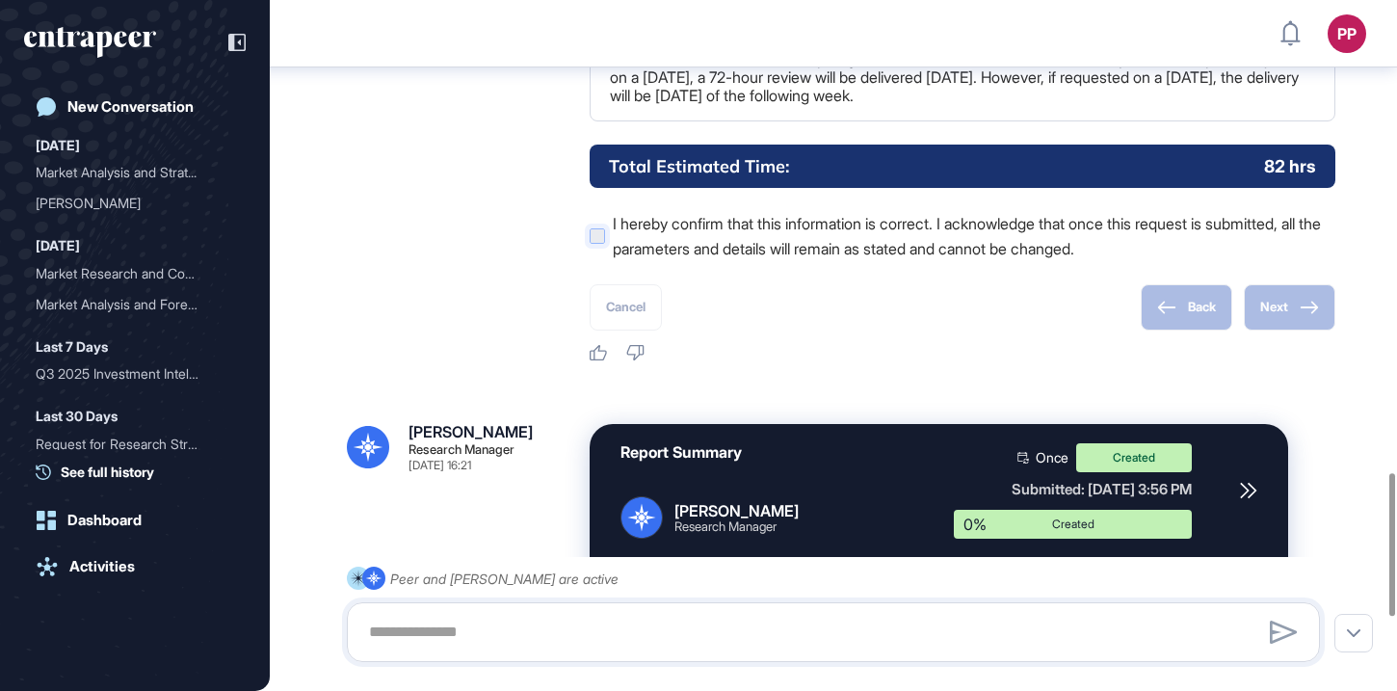
click at [596, 244] on div at bounding box center [597, 235] width 15 height 15
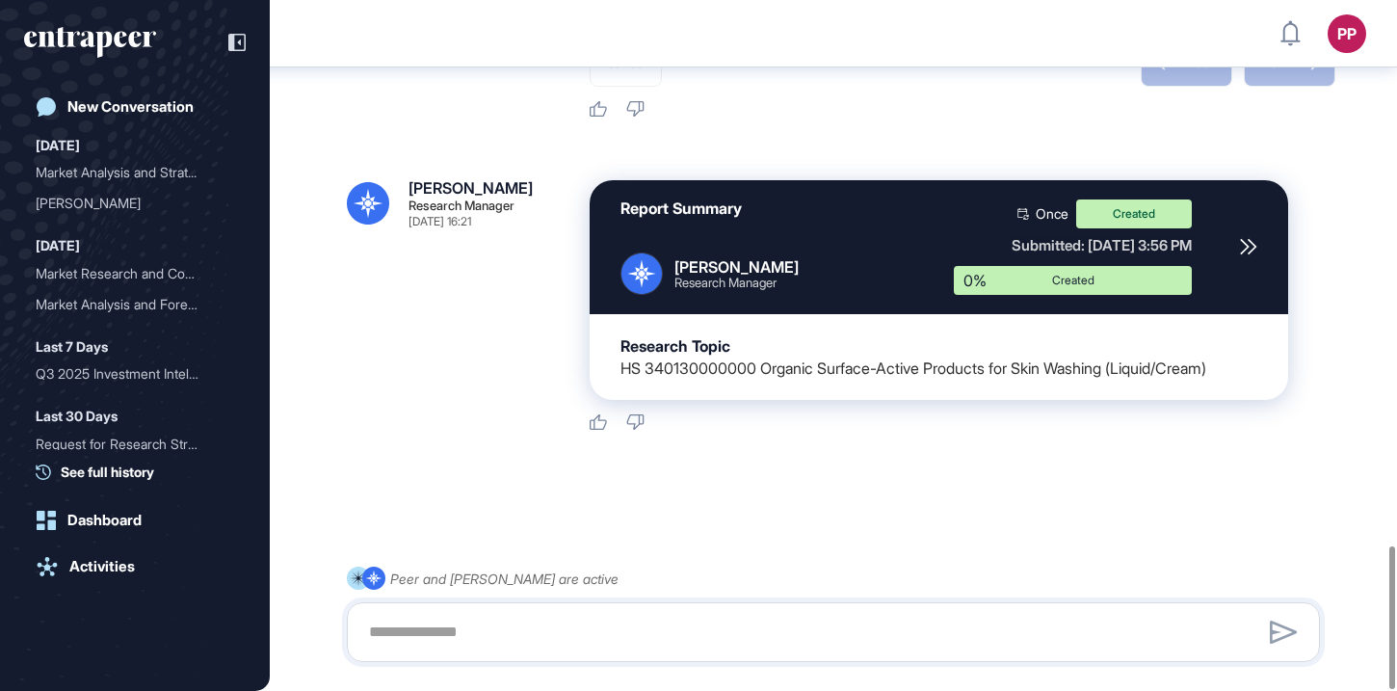
scroll to position [2630, 0]
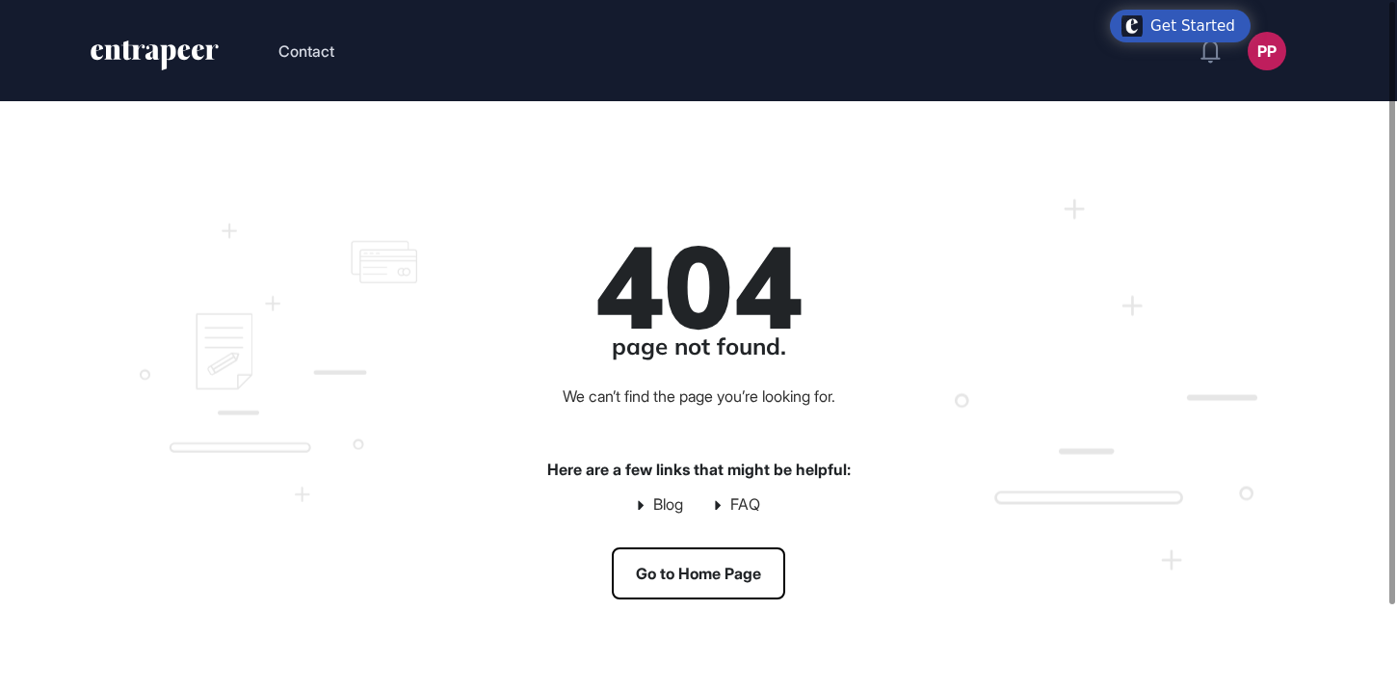
scroll to position [1, 1]
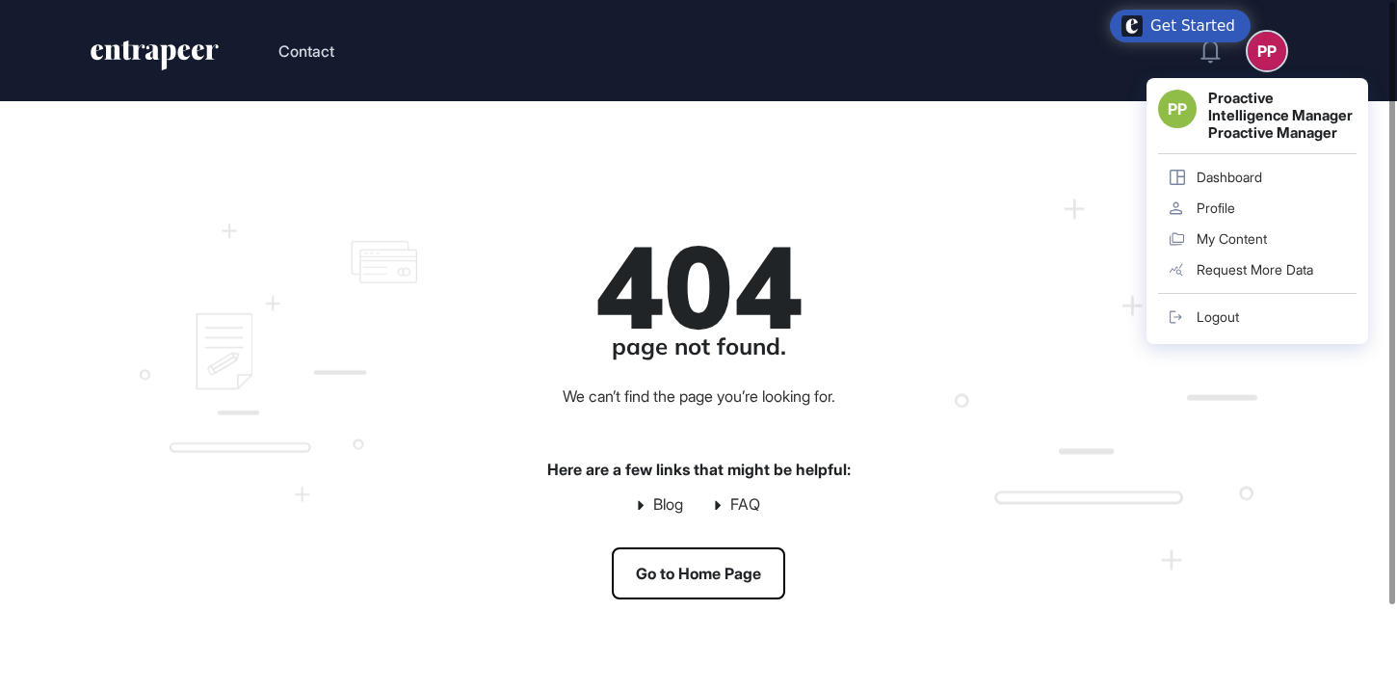
click at [1243, 185] on div "Dashboard" at bounding box center [1229, 177] width 66 height 15
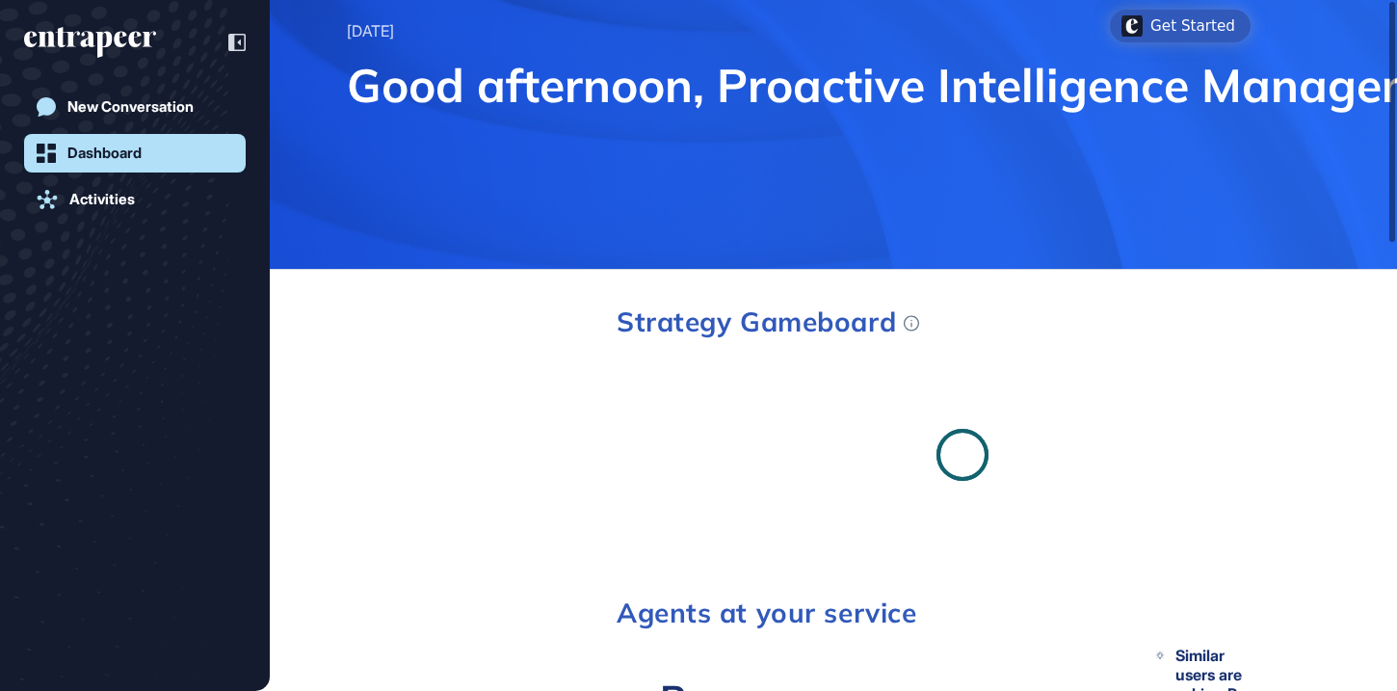
scroll to position [1, 1]
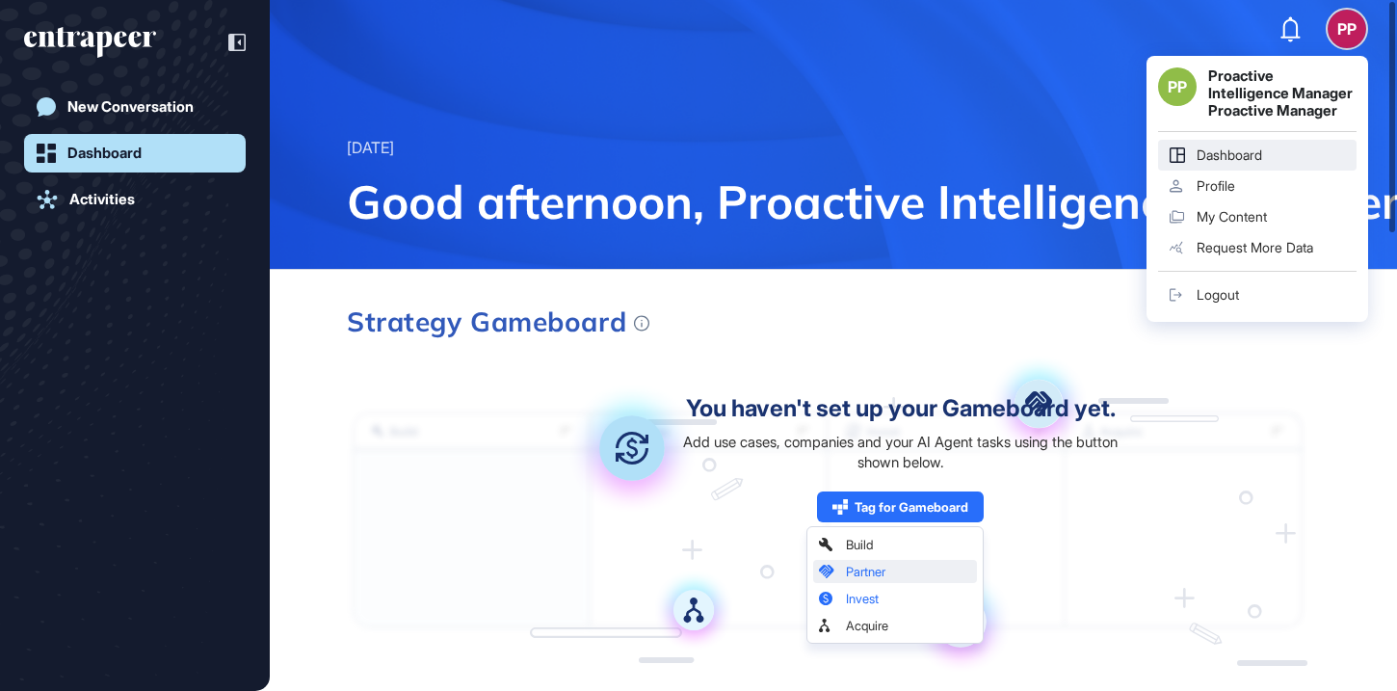
click at [1246, 308] on link "Logout" at bounding box center [1257, 294] width 198 height 31
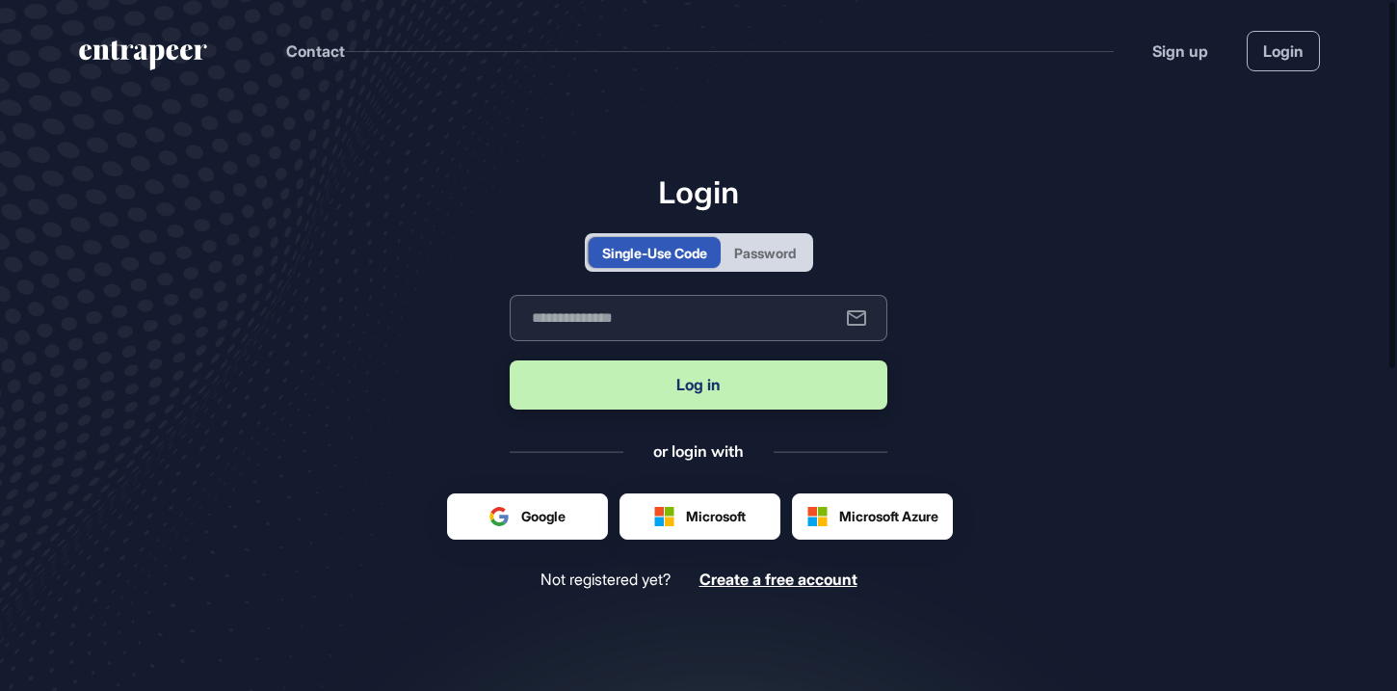
click at [731, 312] on input "text" at bounding box center [699, 318] width 378 height 46
type input "**********"
click at [687, 397] on button "Log in" at bounding box center [699, 384] width 378 height 49
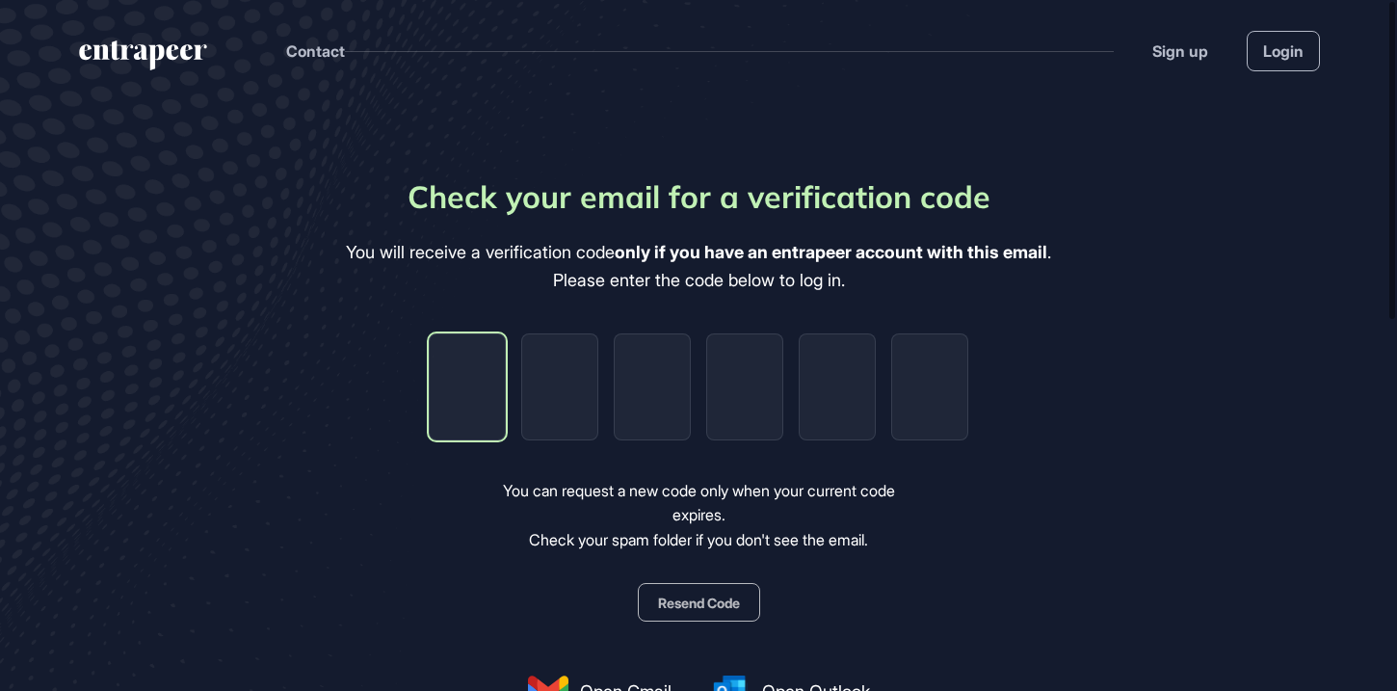
type input "*"
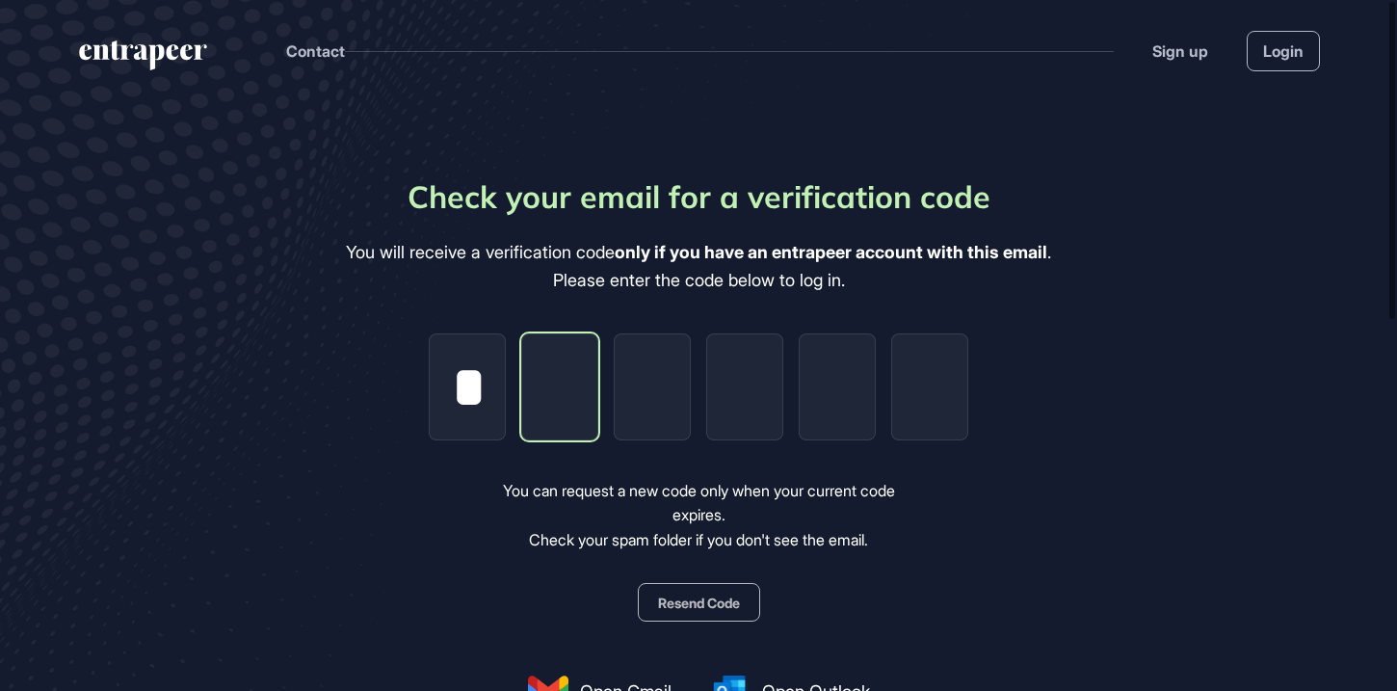
type input "*"
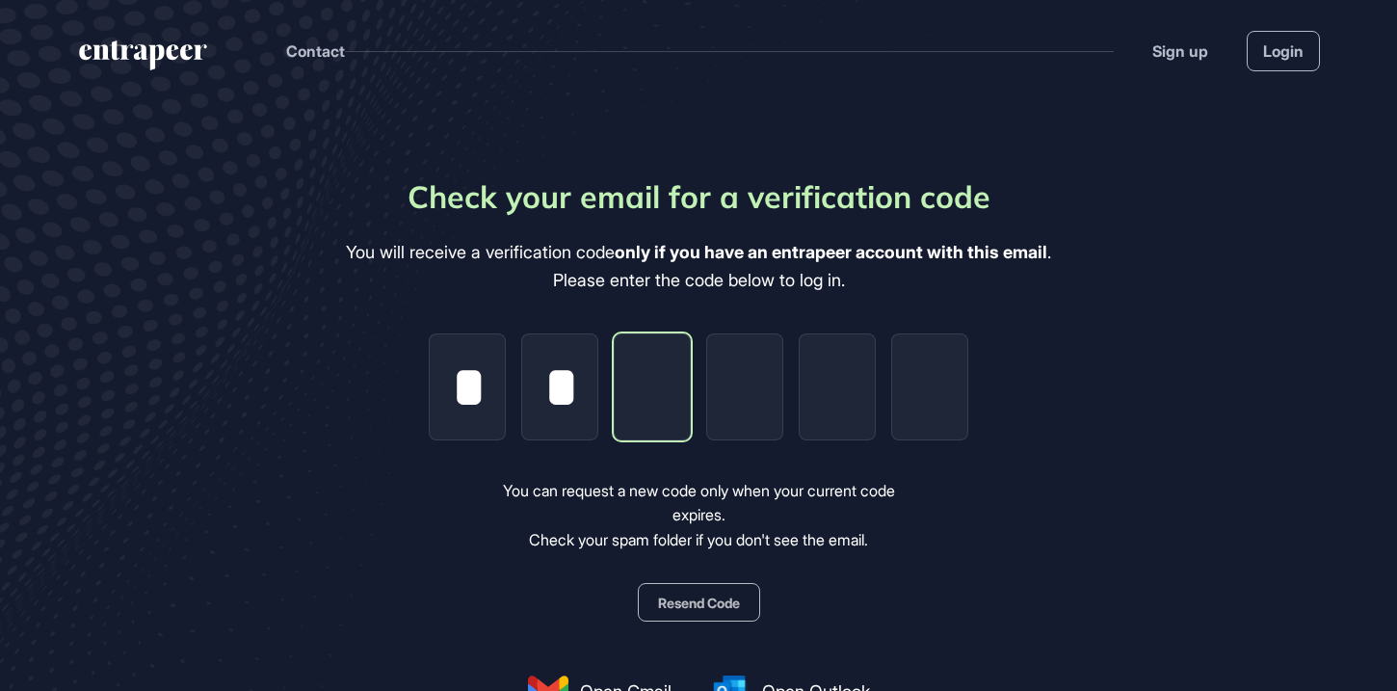
type input "*"
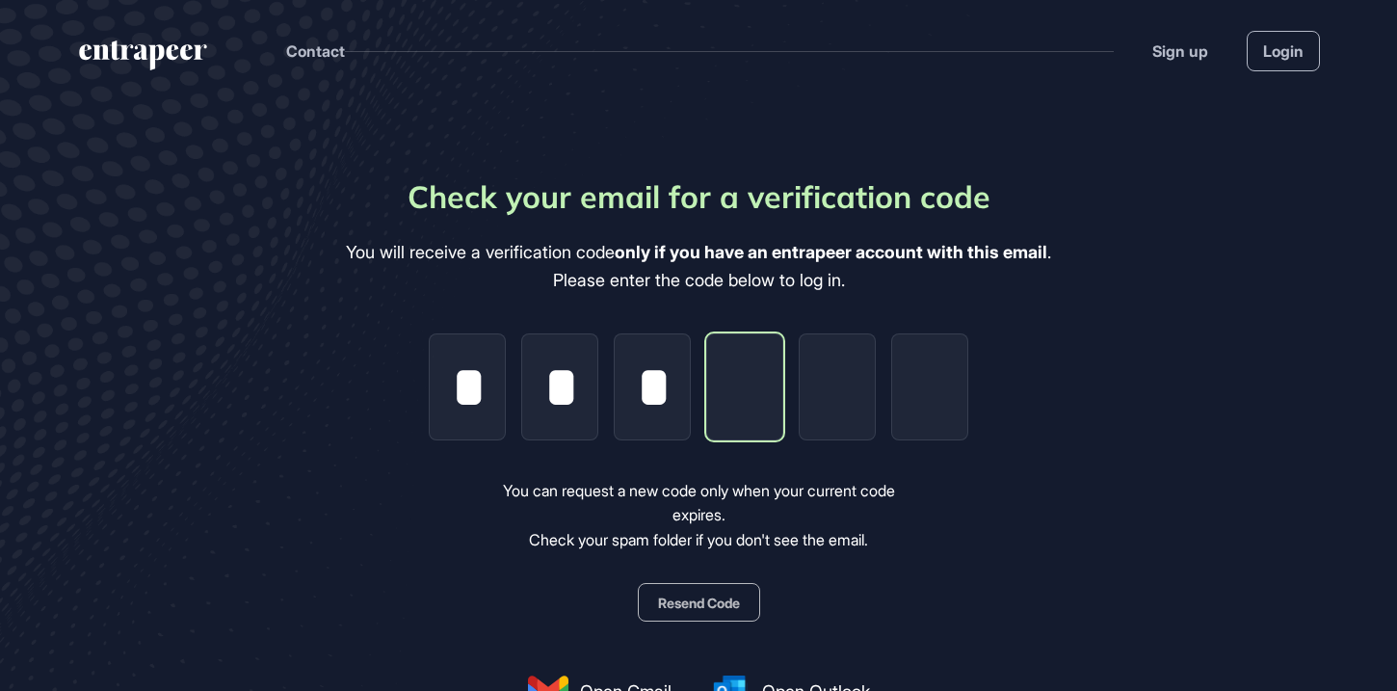
type input "*"
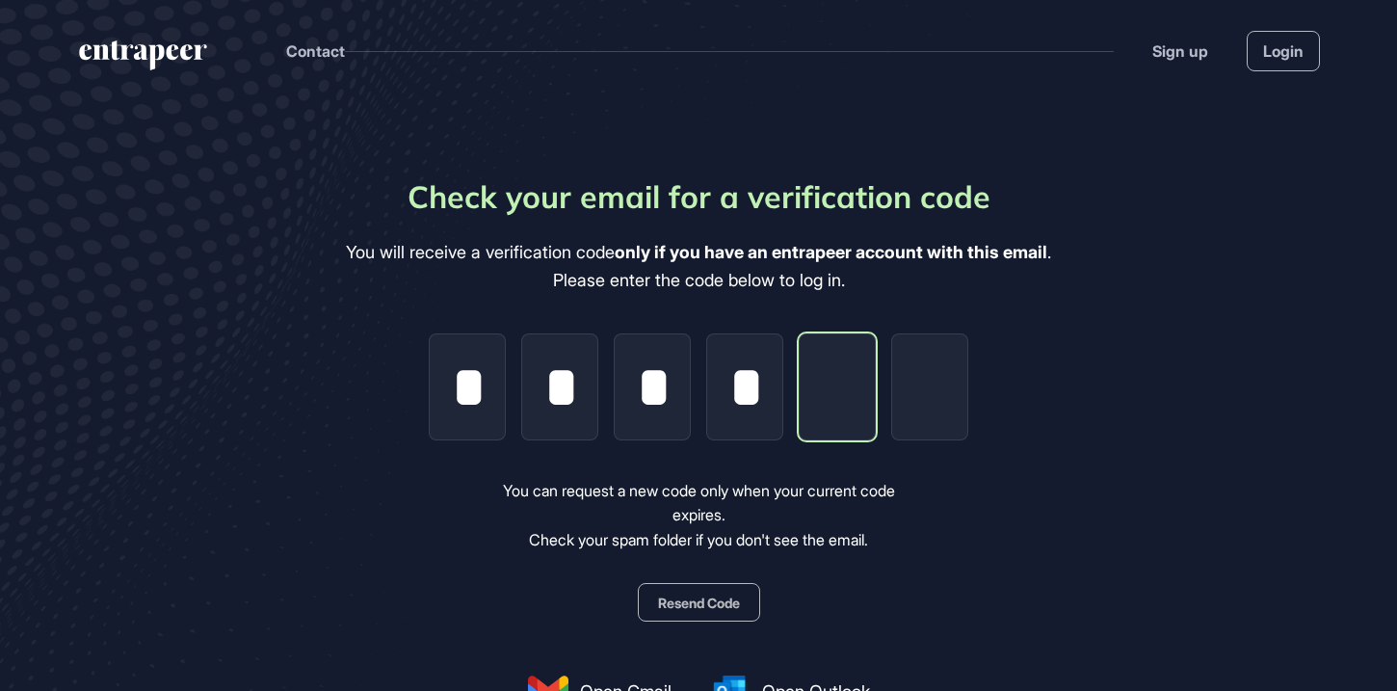
type input "*"
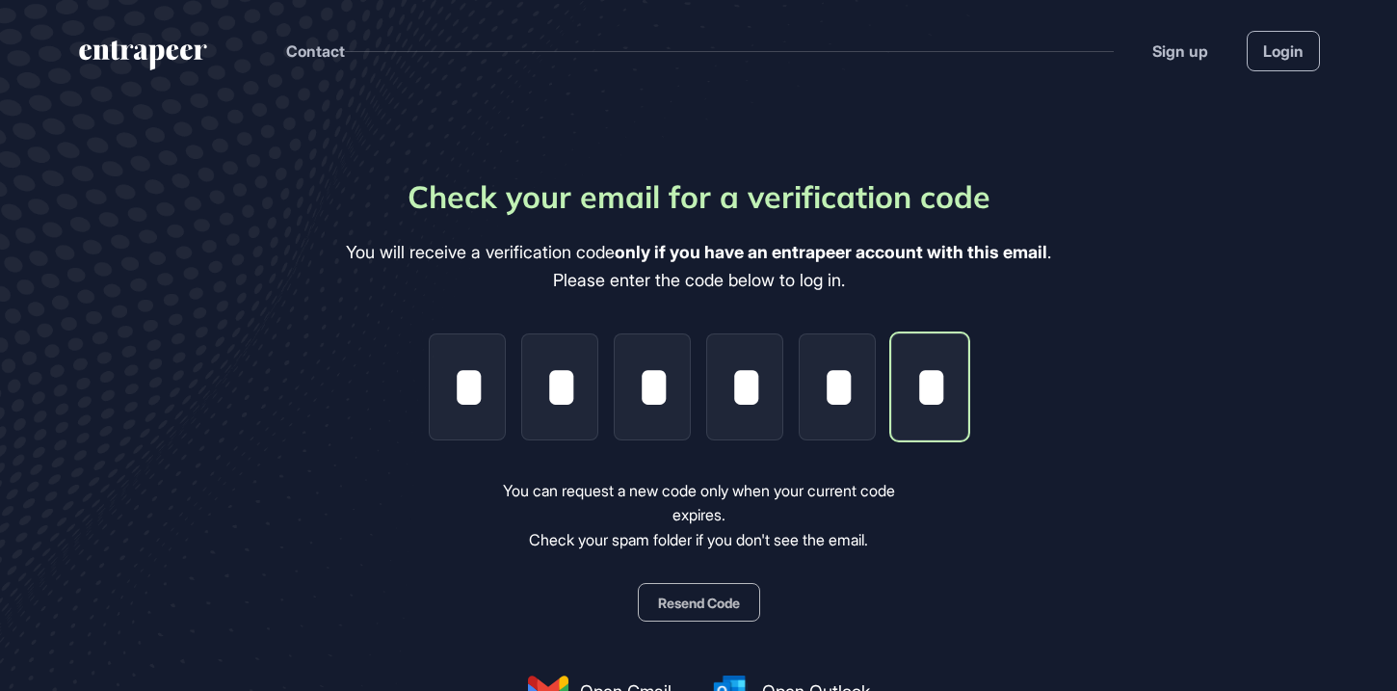
scroll to position [0, 4]
type input "*"
